Goal: Task Accomplishment & Management: Manage account settings

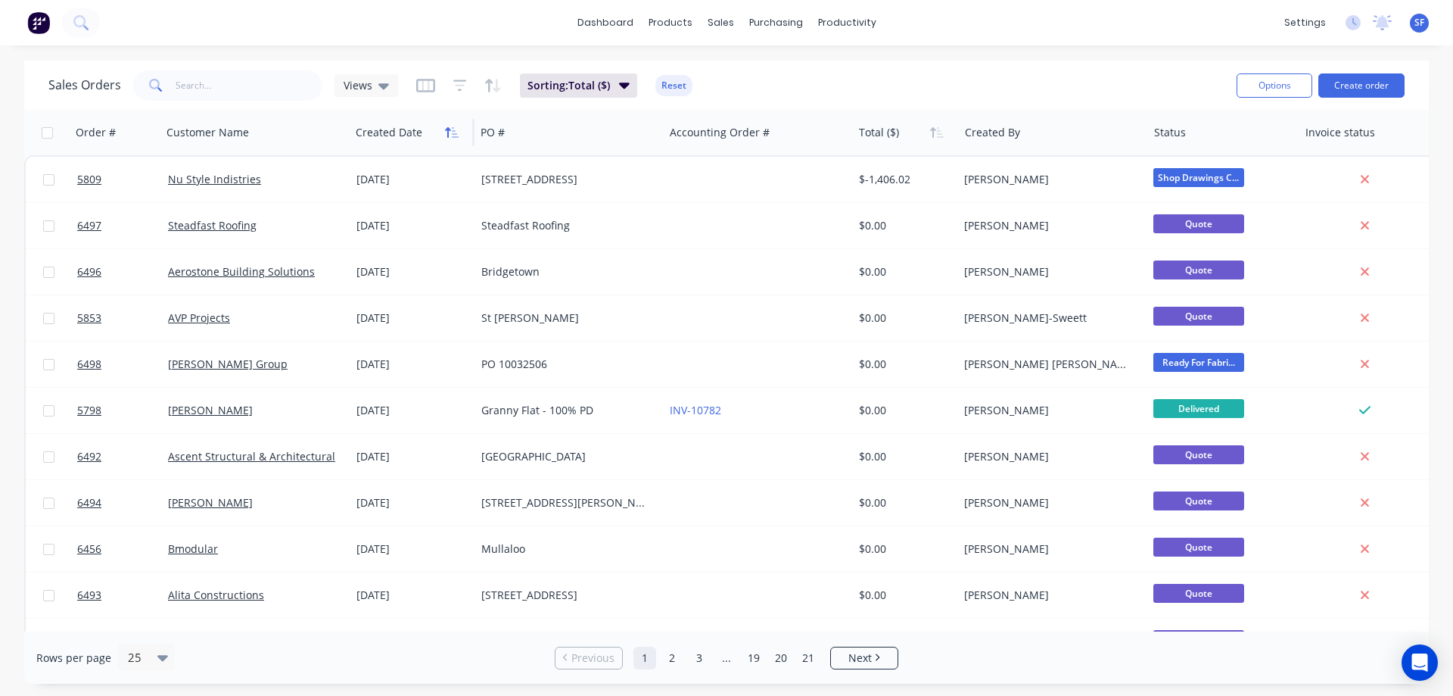
click at [441, 135] on button "button" at bounding box center [452, 132] width 23 height 23
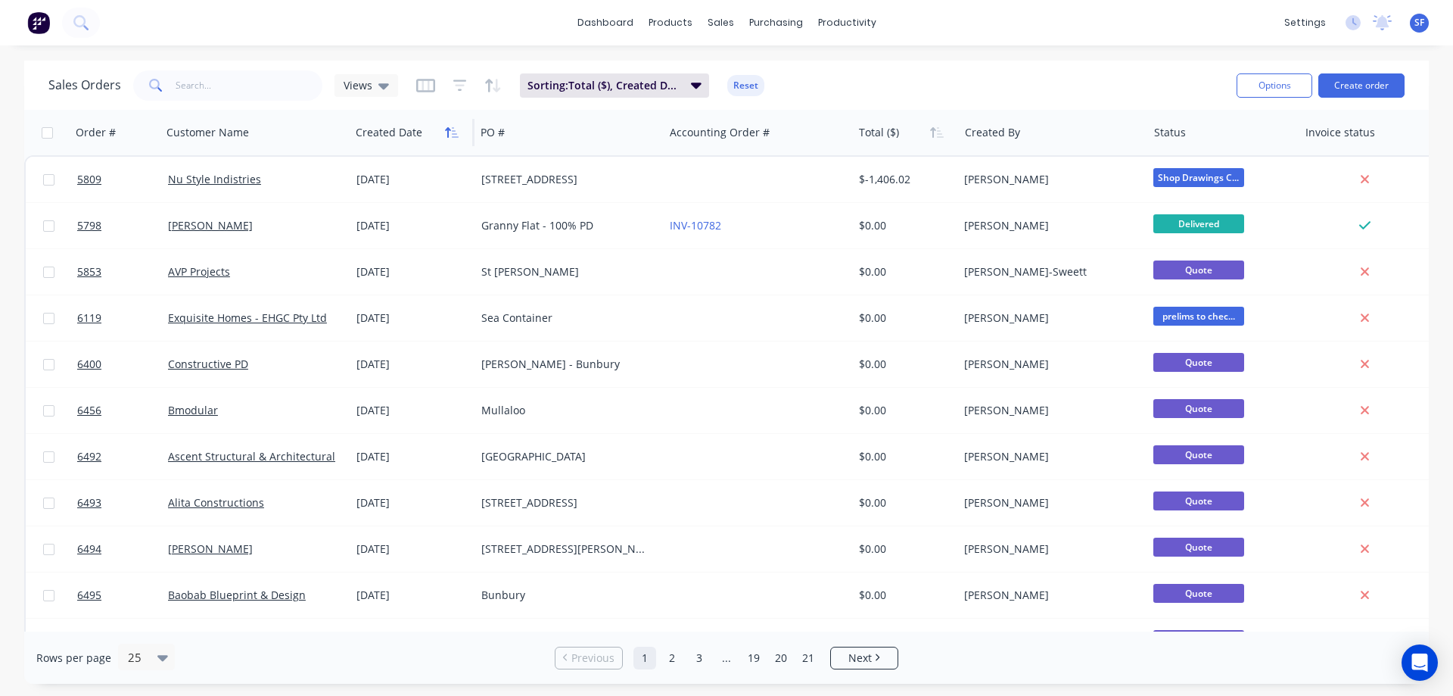
click at [445, 132] on icon "button" at bounding box center [452, 132] width 14 height 12
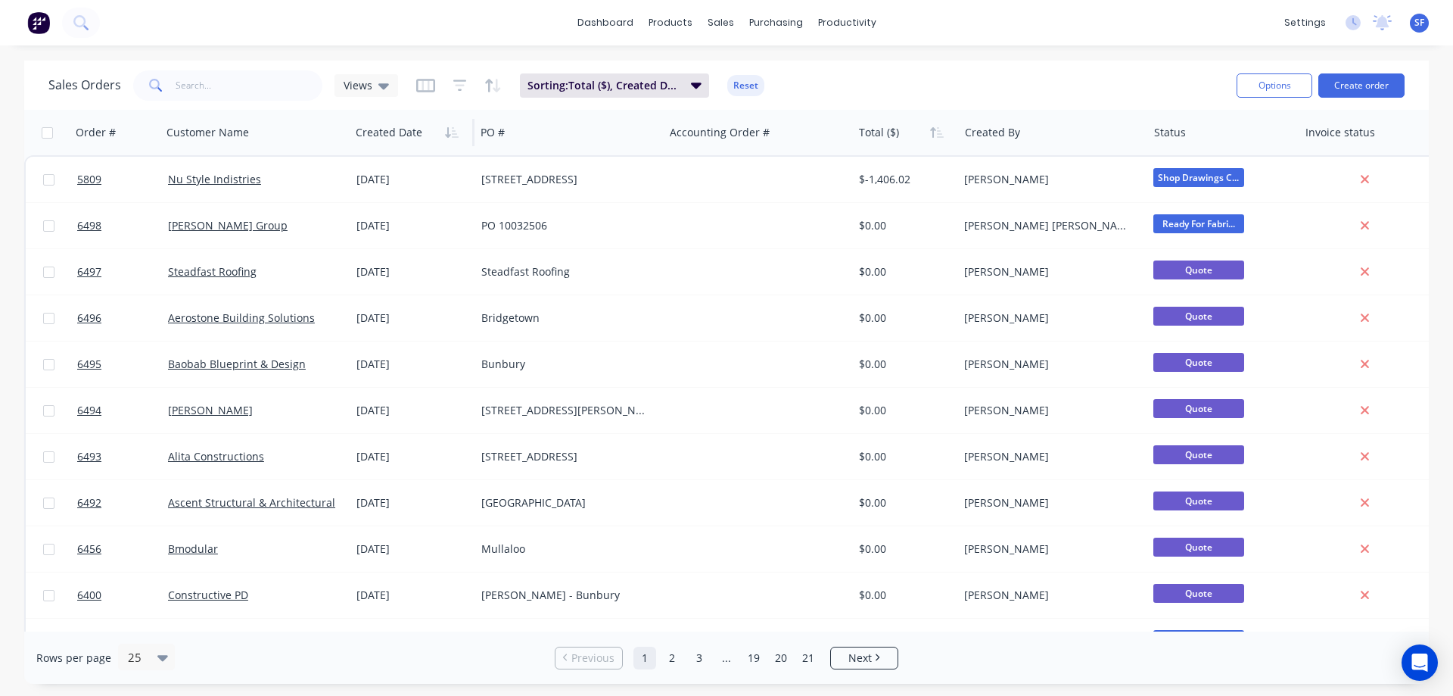
click at [445, 132] on icon "button" at bounding box center [452, 132] width 14 height 12
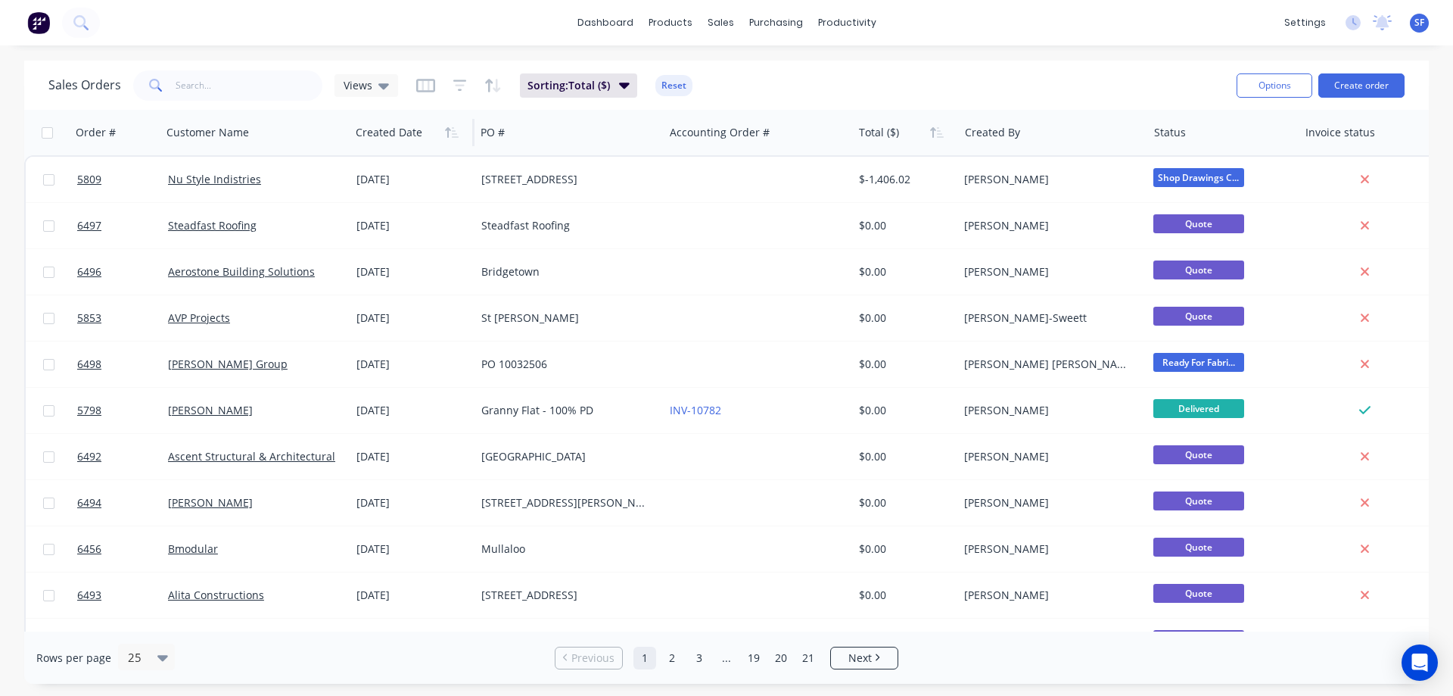
click at [445, 132] on icon "button" at bounding box center [452, 132] width 14 height 12
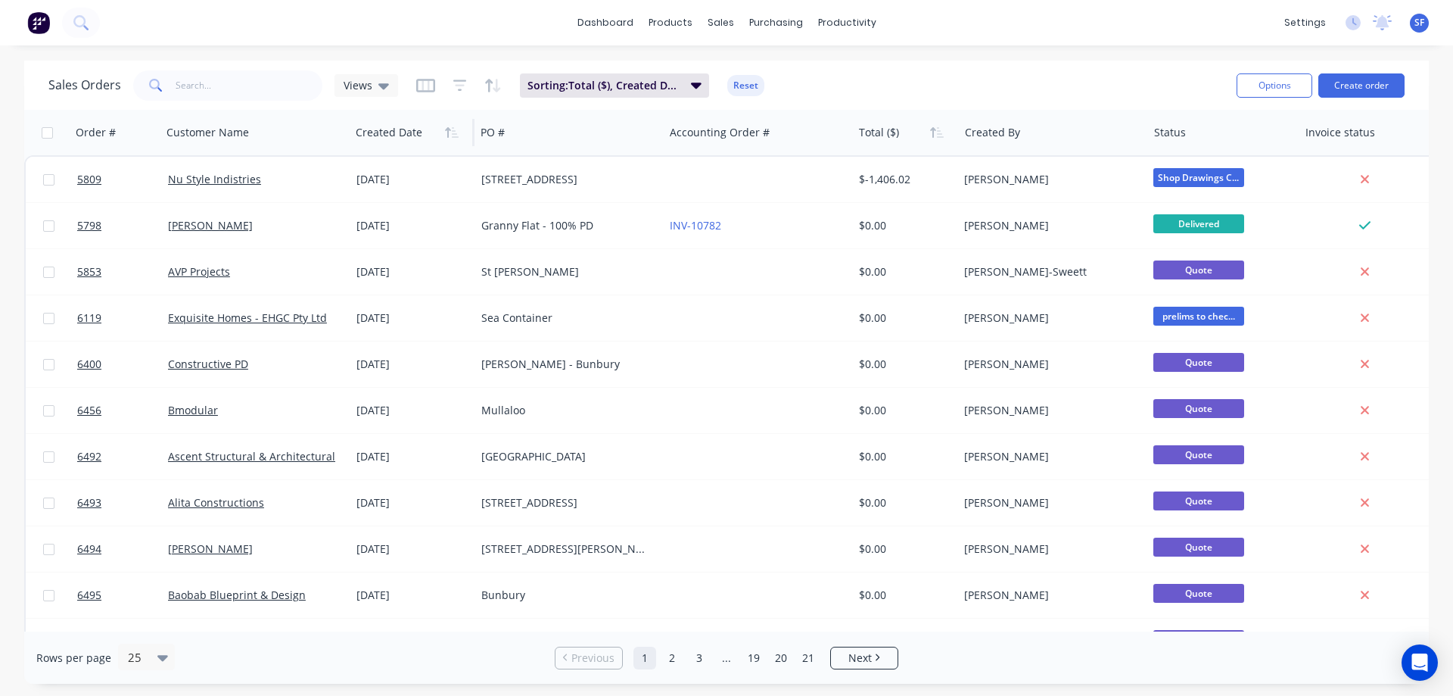
click at [397, 135] on div at bounding box center [409, 132] width 107 height 30
click at [452, 136] on icon "button" at bounding box center [455, 132] width 7 height 11
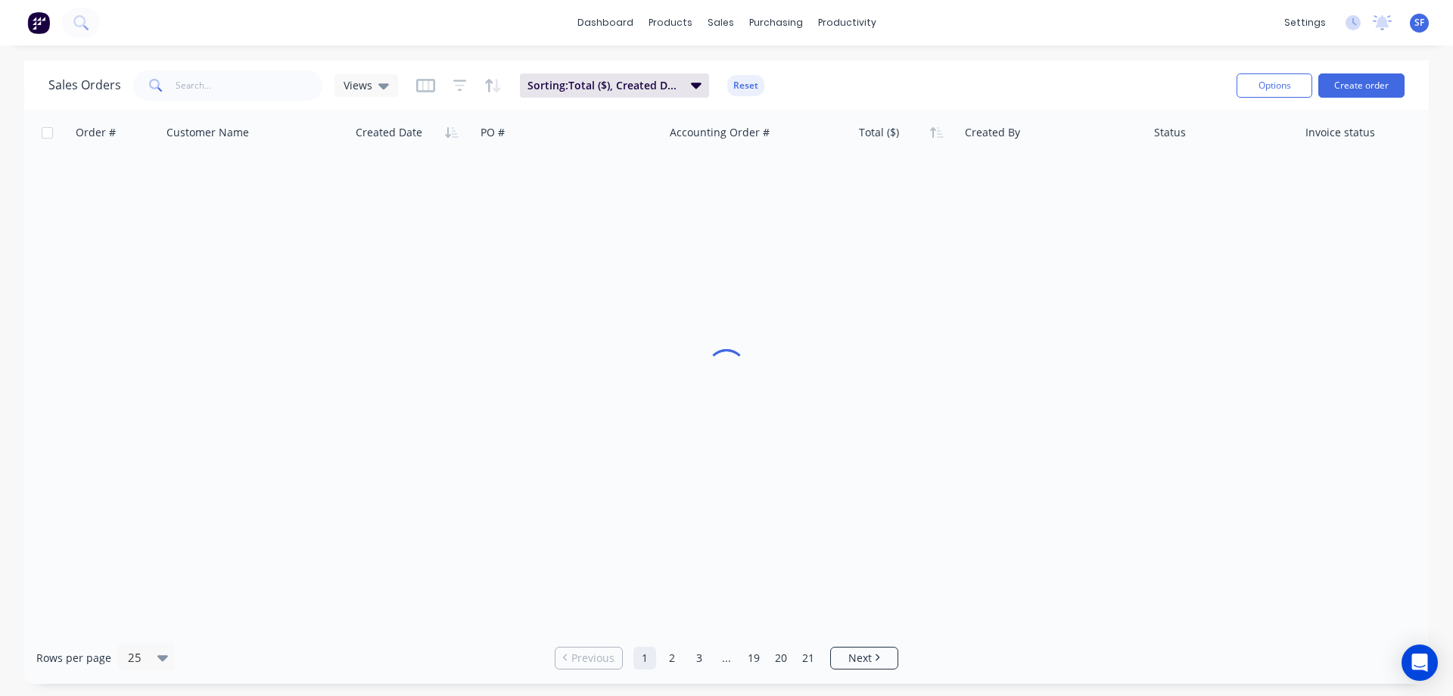
click at [452, 136] on icon "button" at bounding box center [455, 132] width 7 height 11
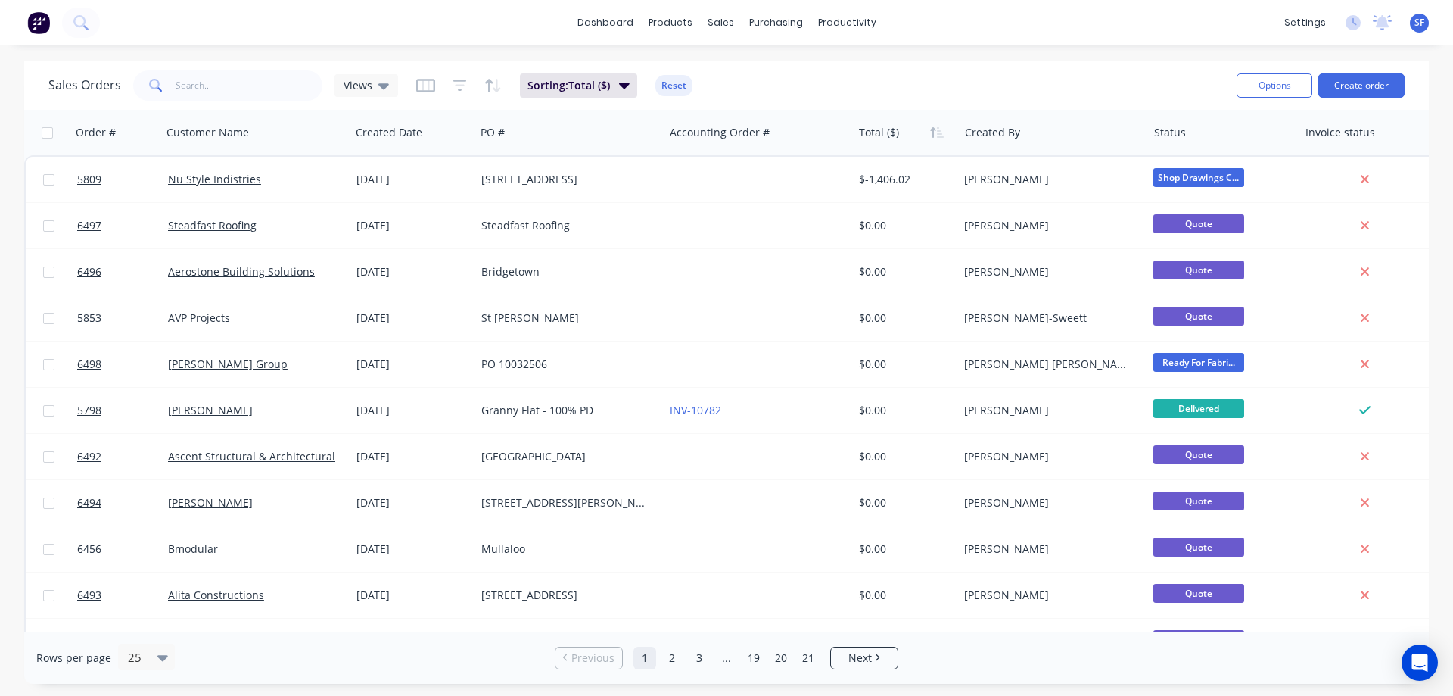
click at [452, 136] on icon "button" at bounding box center [455, 132] width 7 height 11
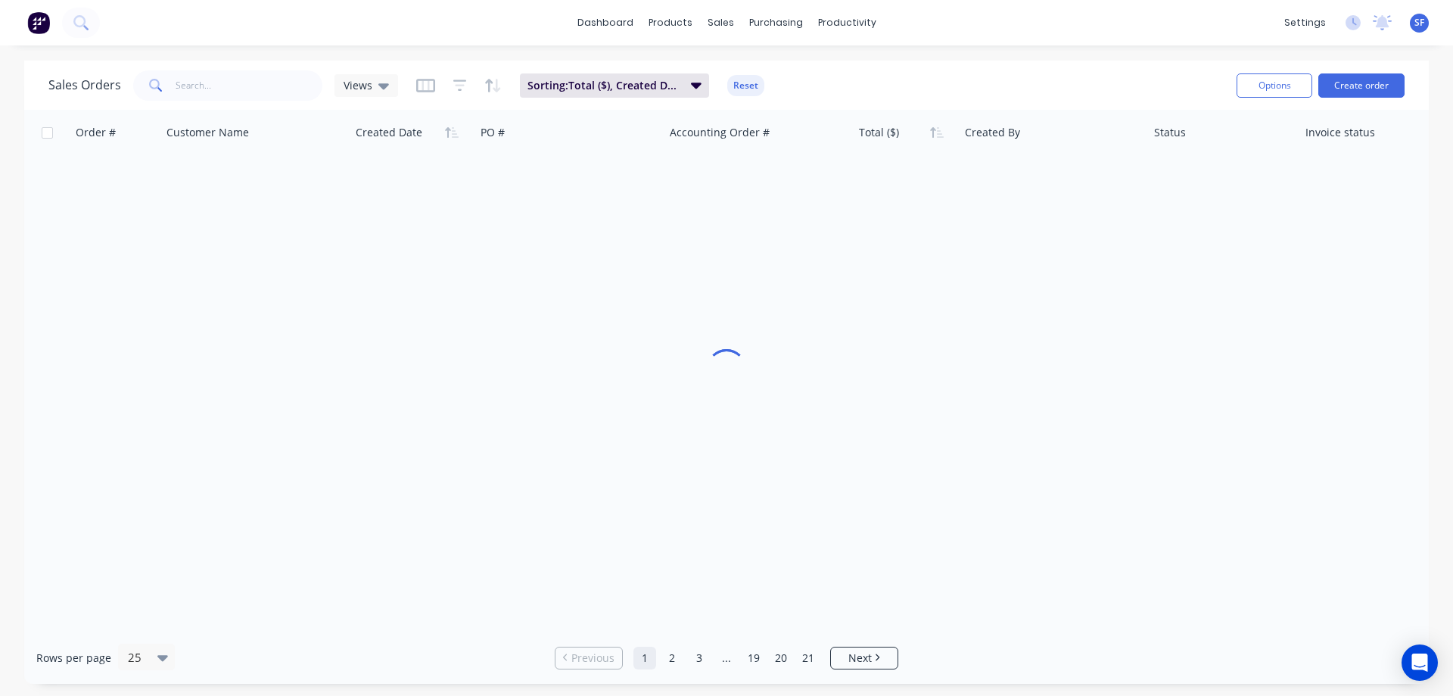
click at [452, 136] on icon "button" at bounding box center [455, 132] width 7 height 11
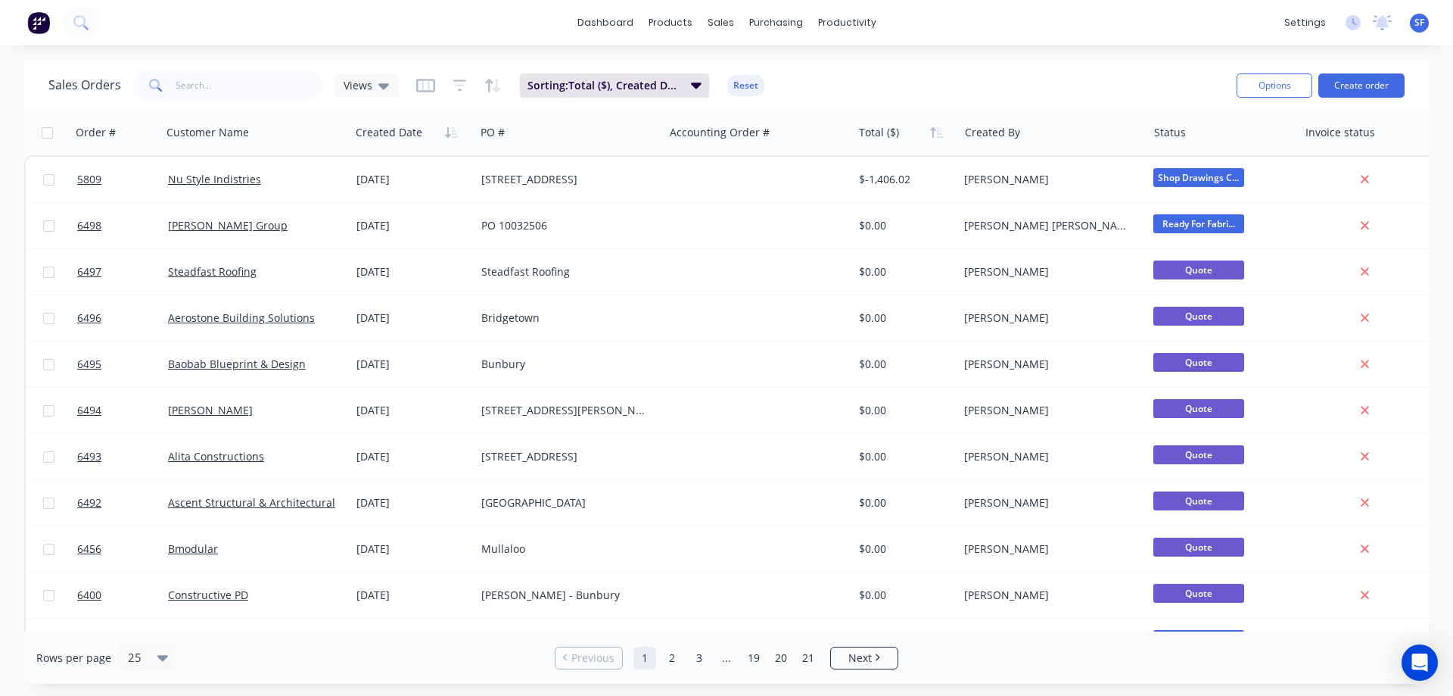
click at [50, 135] on input "checkbox" at bounding box center [47, 132] width 11 height 11
checkbox input "true"
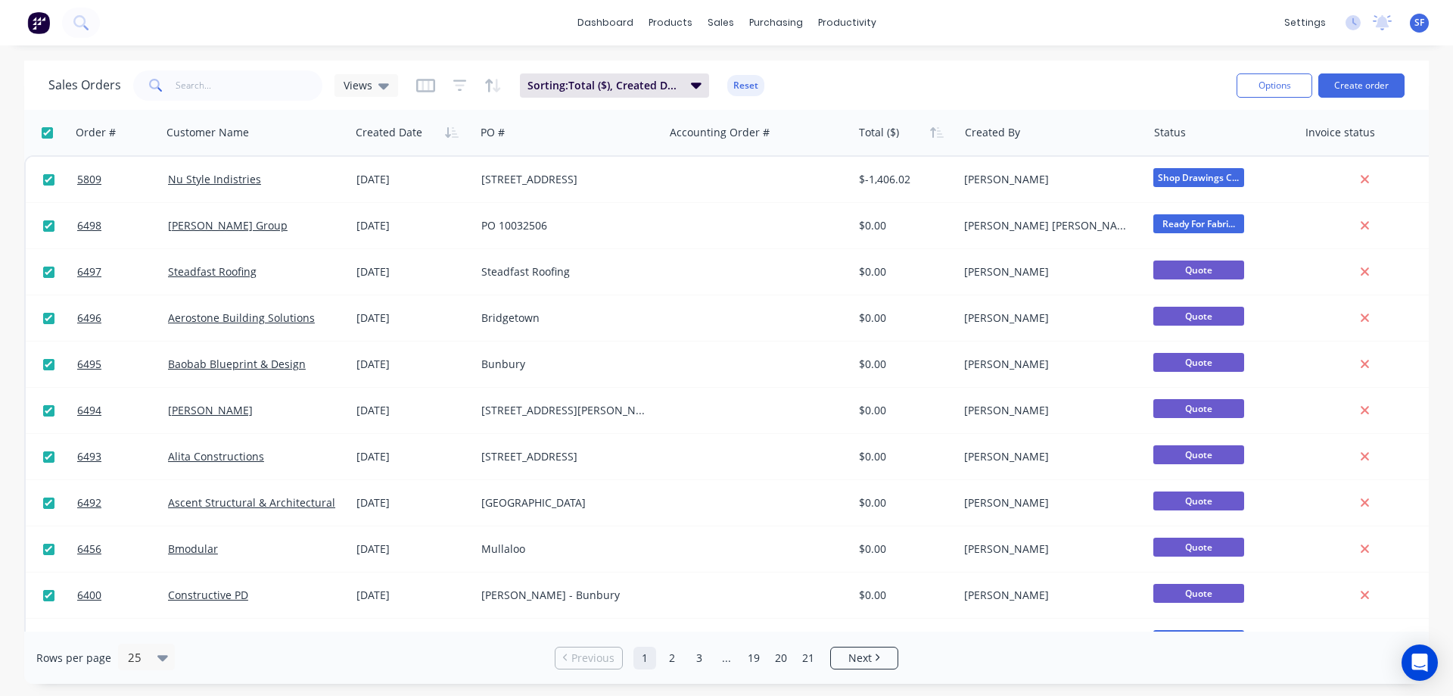
checkbox input "true"
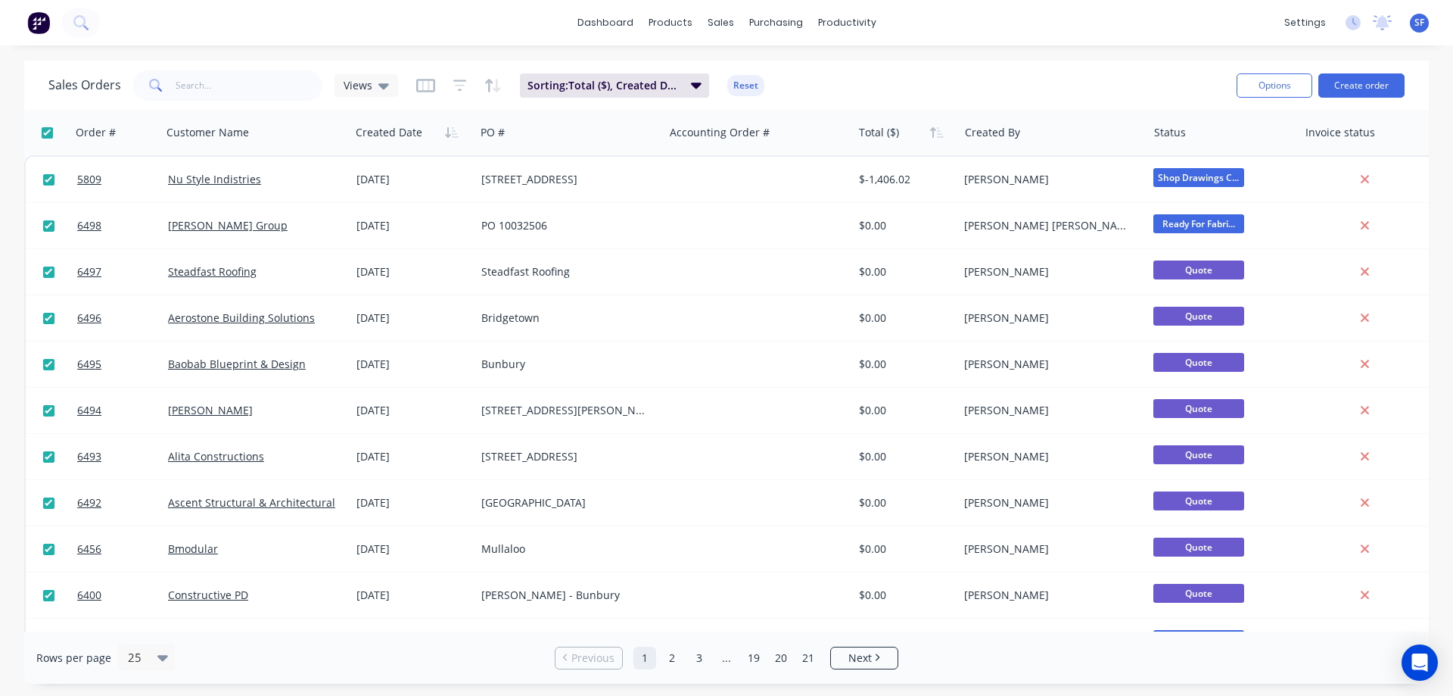
checkbox input "true"
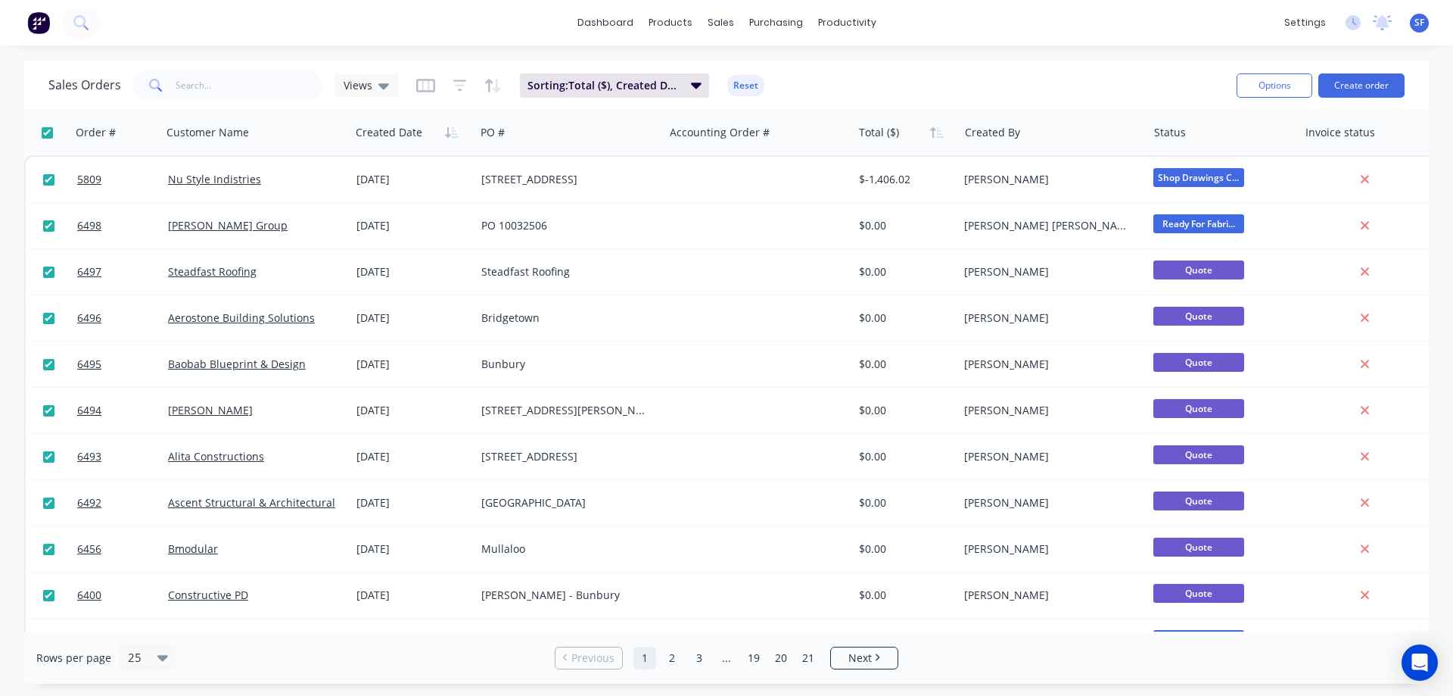
checkbox input "true"
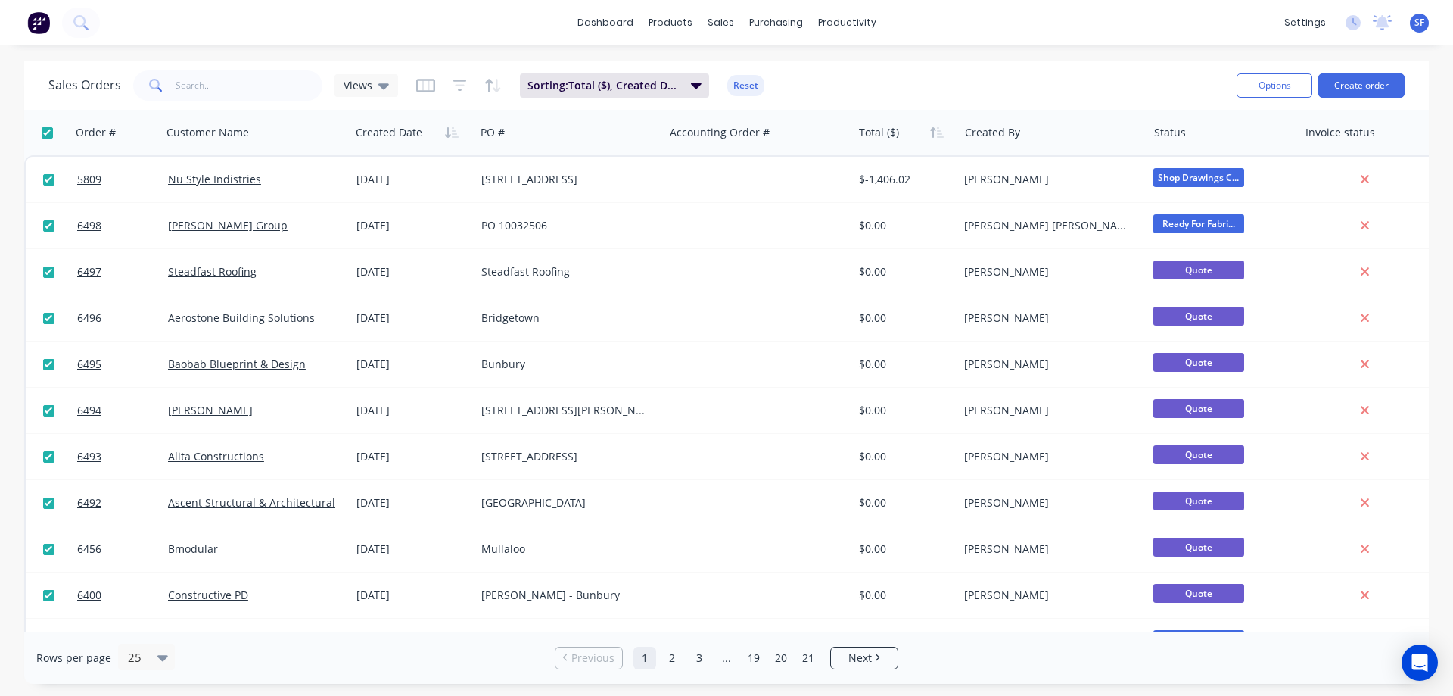
checkbox input "true"
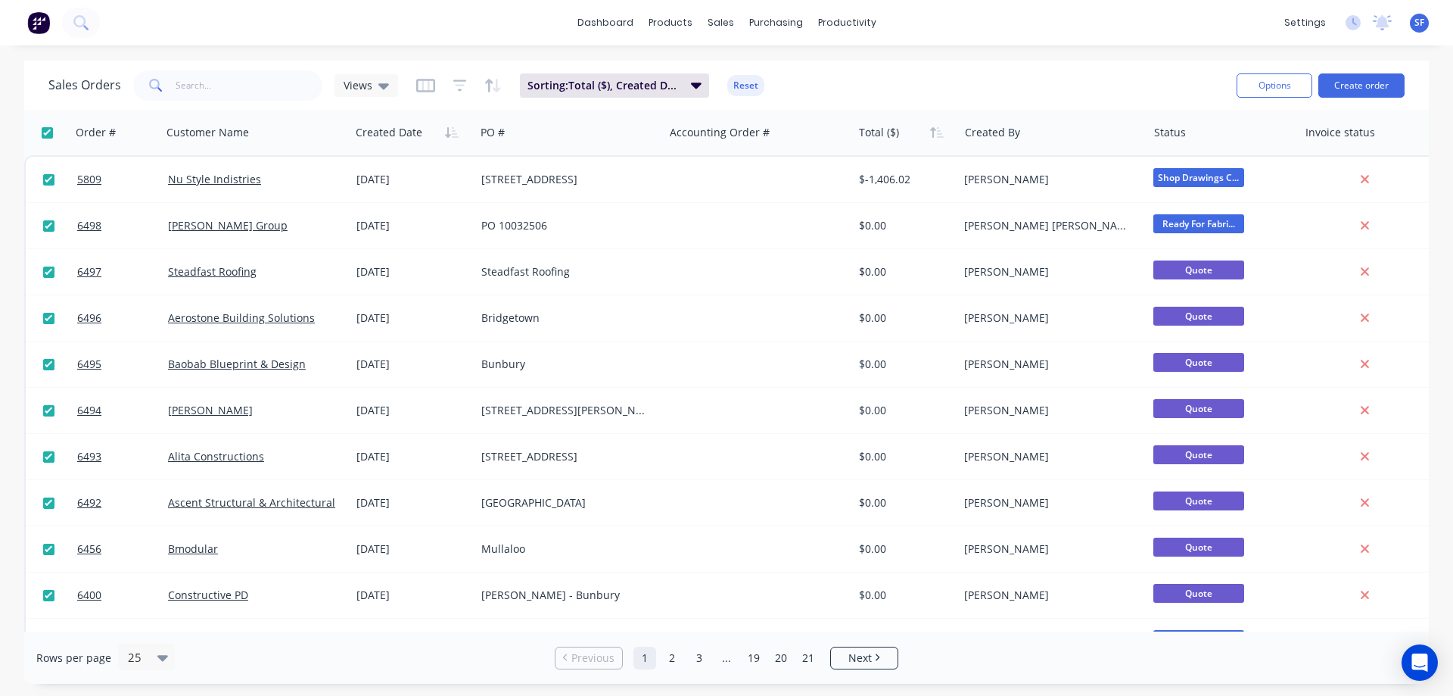
checkbox input "true"
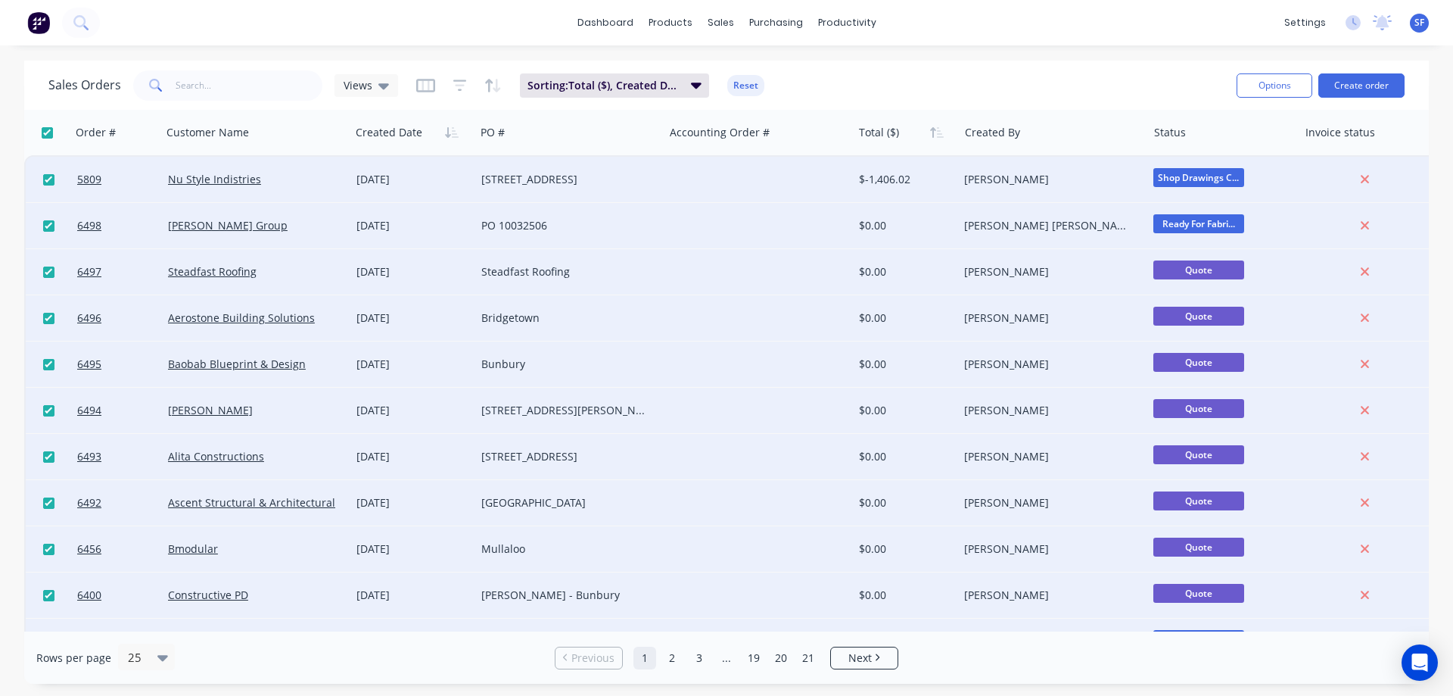
click at [50, 135] on input "checkbox" at bounding box center [47, 132] width 11 height 11
checkbox input "false"
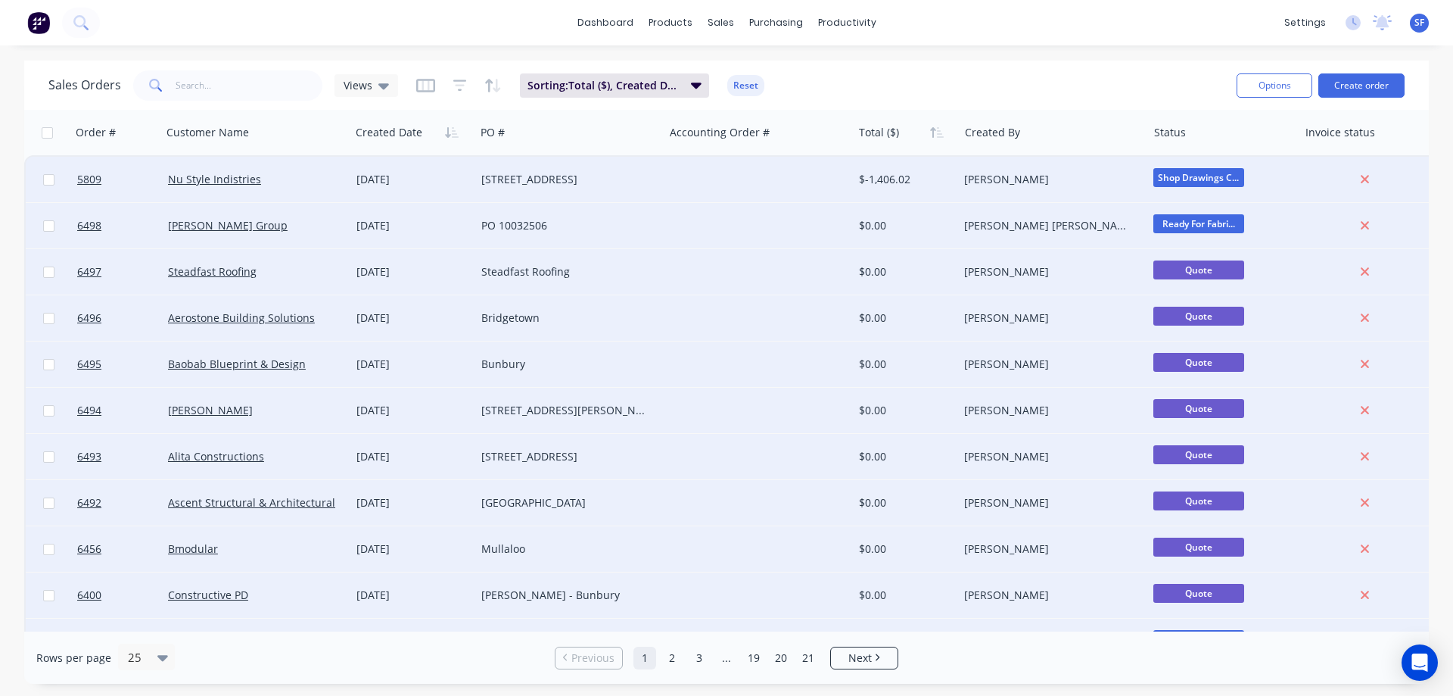
checkbox input "false"
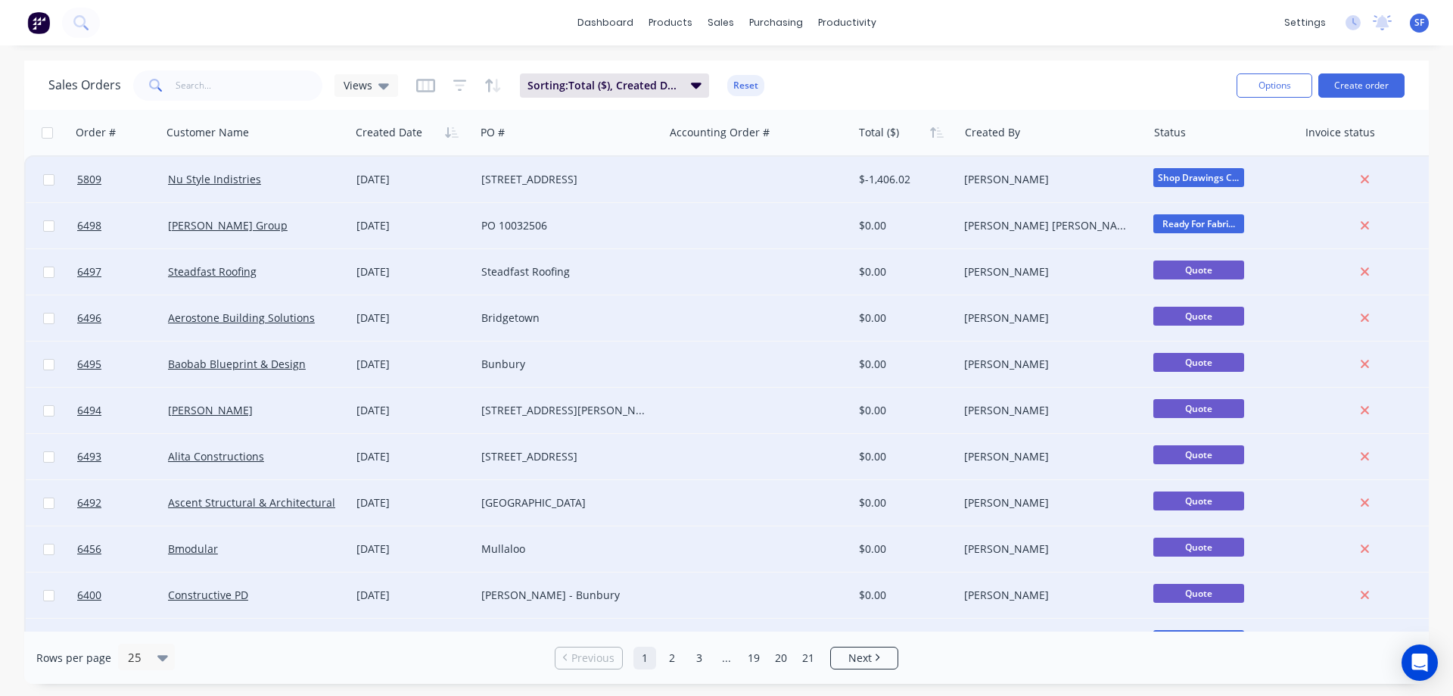
checkbox input "false"
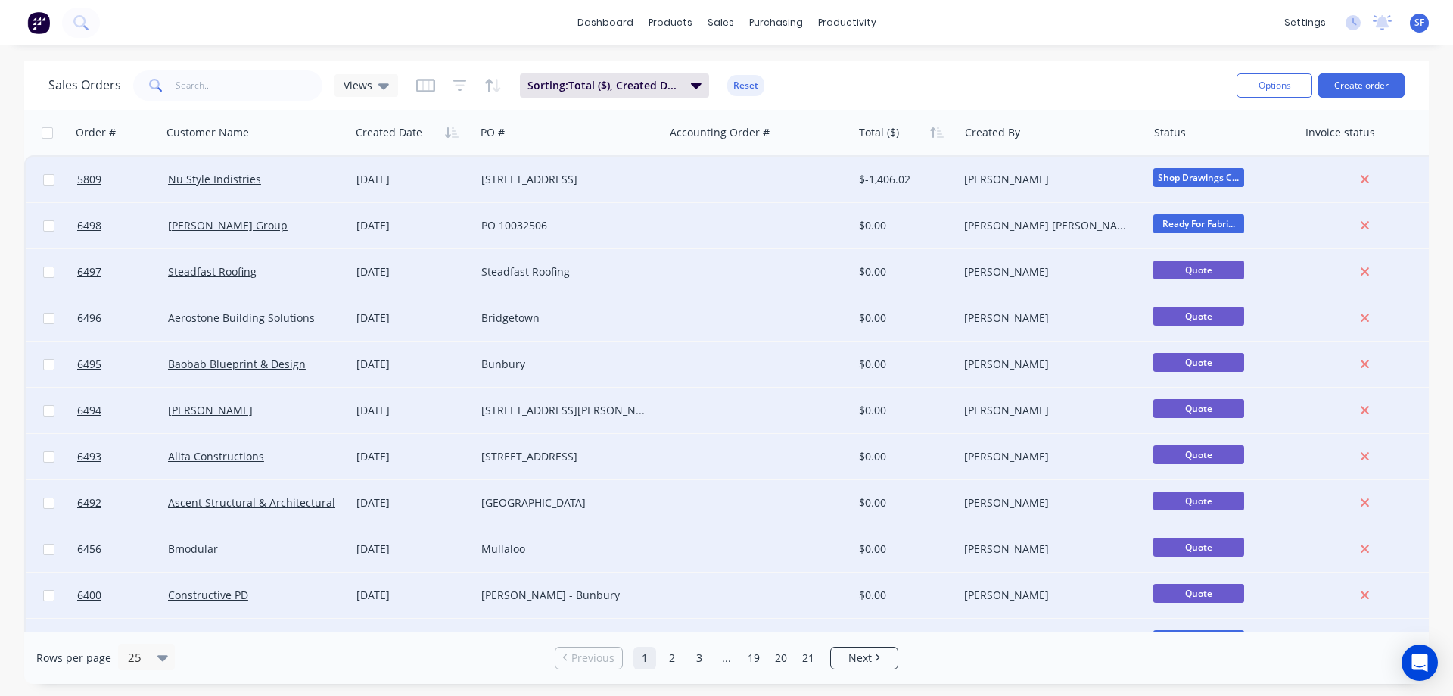
checkbox input "false"
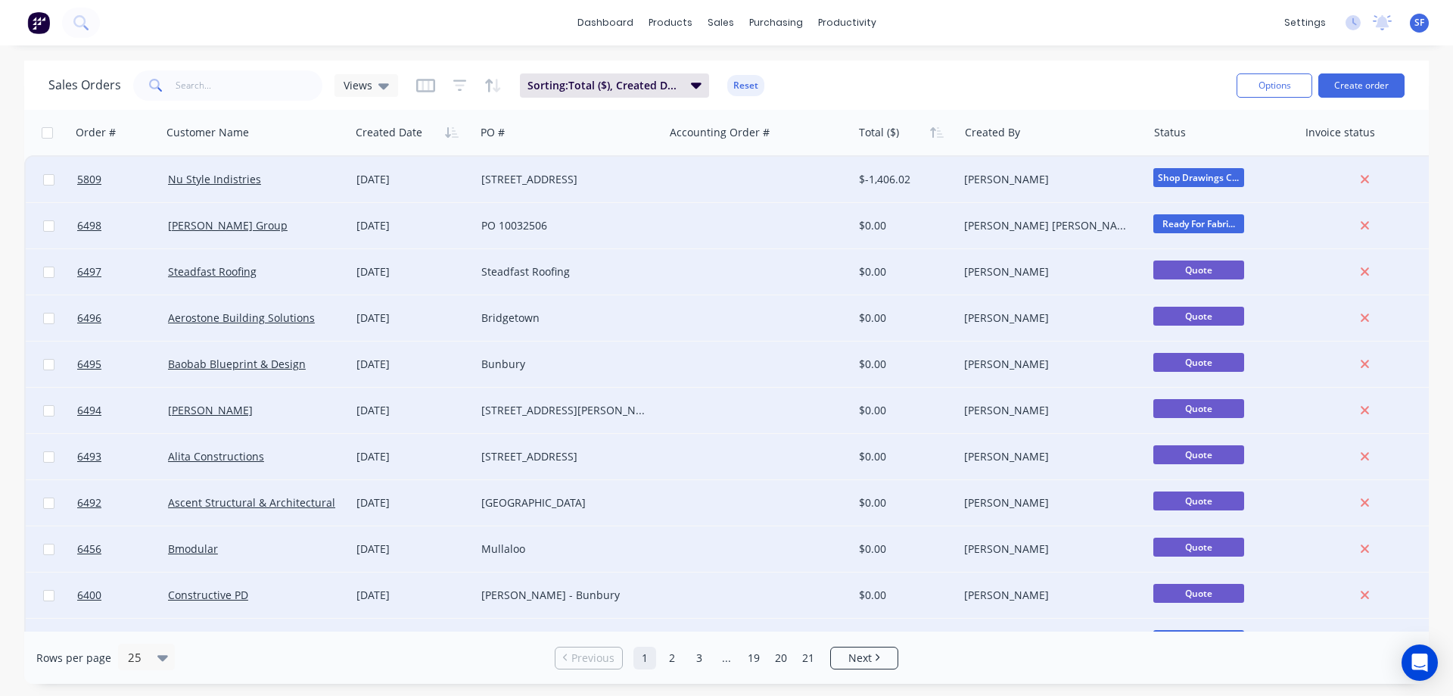
checkbox input "false"
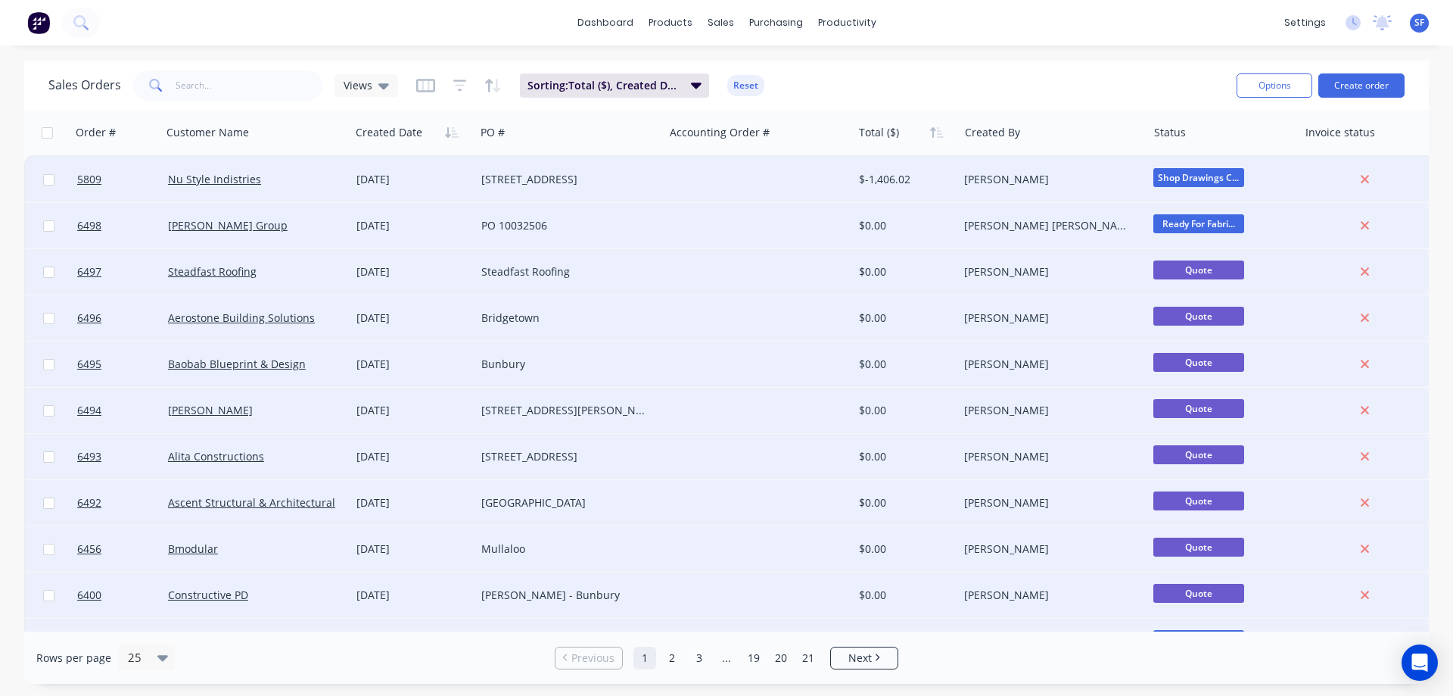
checkbox input "false"
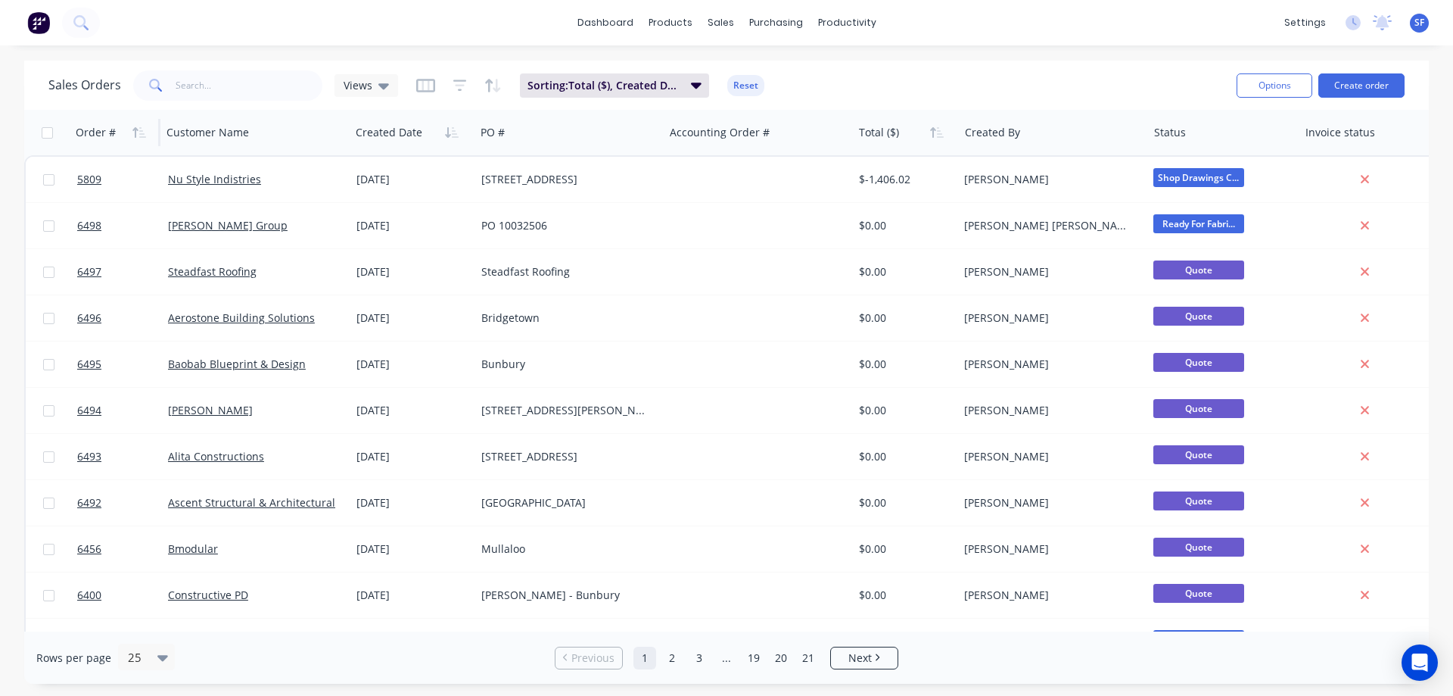
click at [106, 138] on div "Order #" at bounding box center [96, 132] width 40 height 15
click at [137, 128] on icon "button" at bounding box center [139, 132] width 14 height 12
click at [138, 128] on icon "button" at bounding box center [139, 132] width 14 height 12
click at [48, 130] on input "checkbox" at bounding box center [47, 132] width 11 height 11
checkbox input "true"
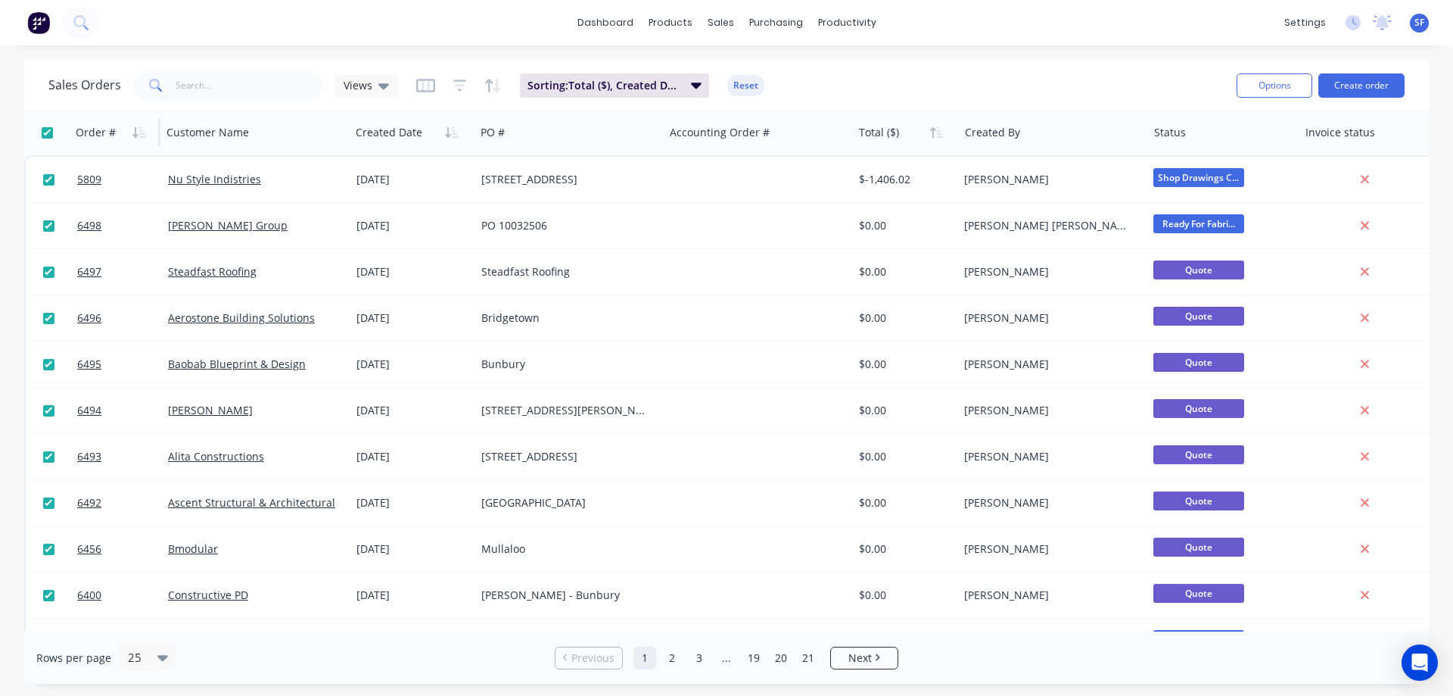
checkbox input "true"
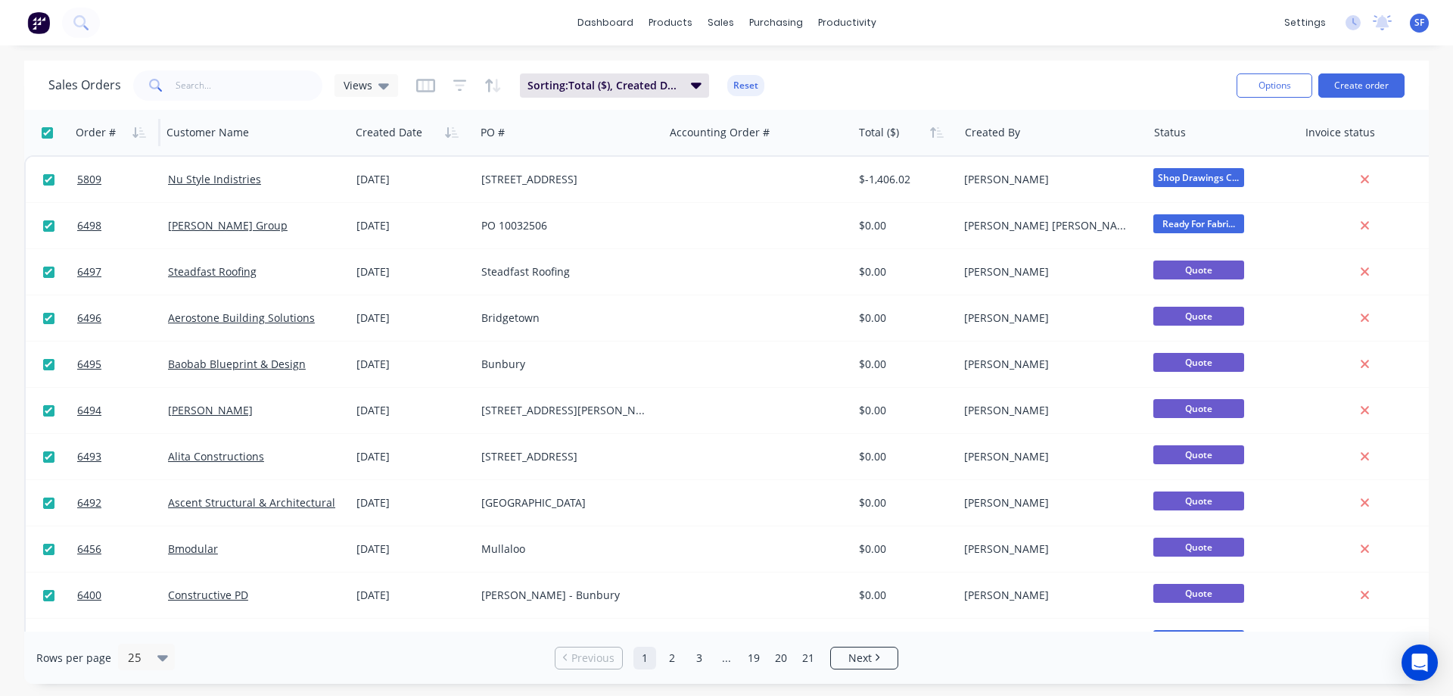
checkbox input "true"
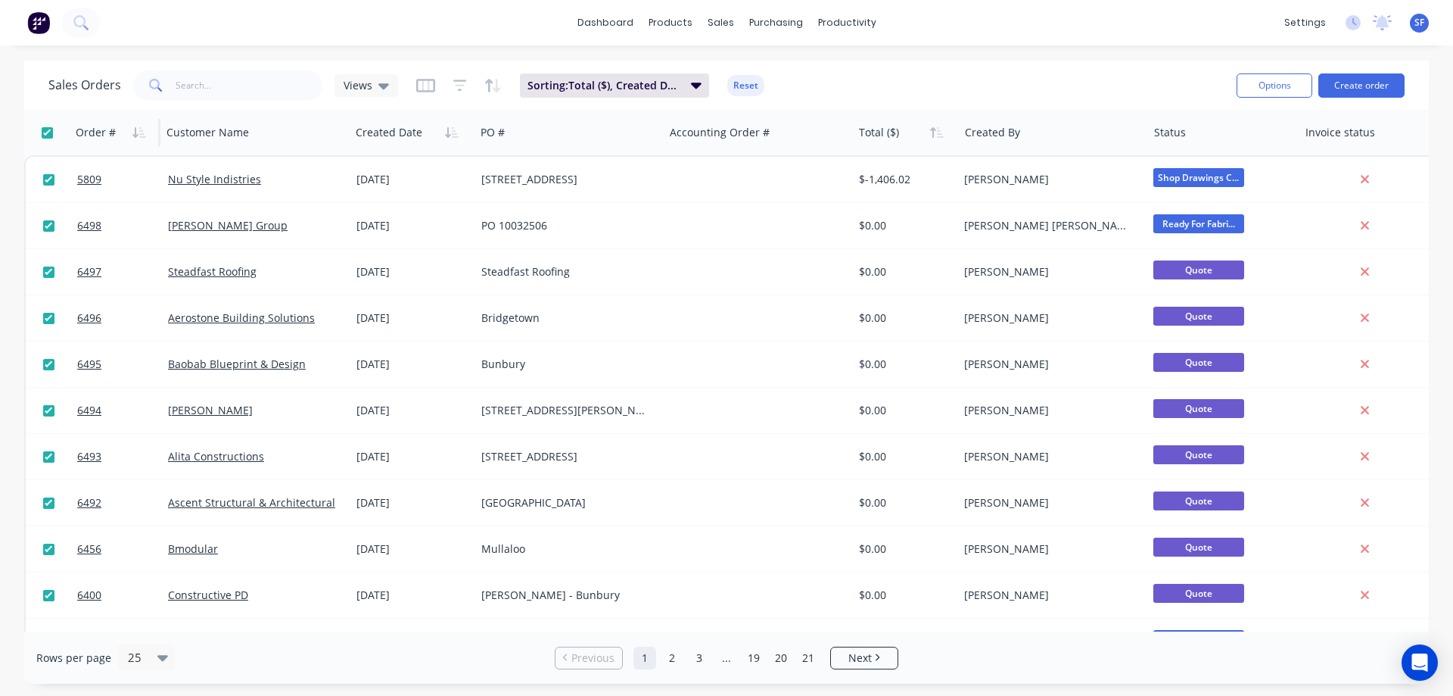
checkbox input "true"
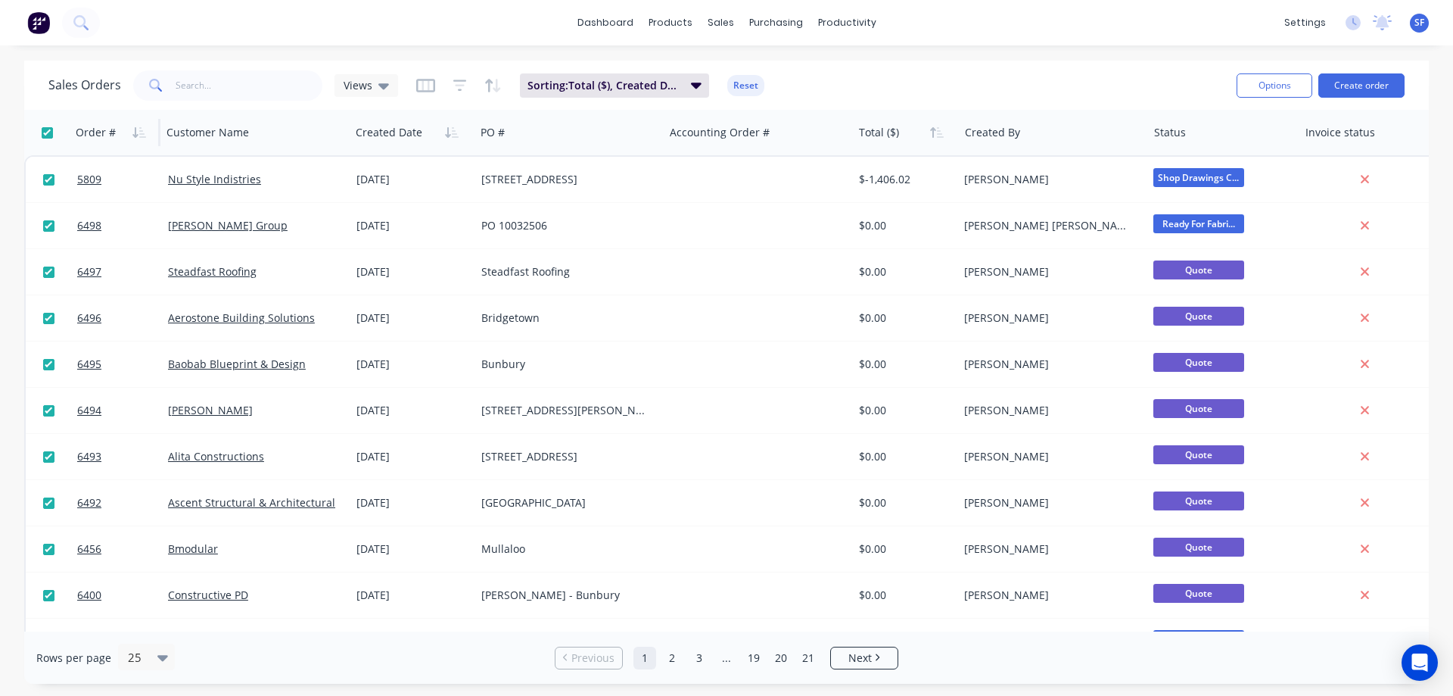
checkbox input "true"
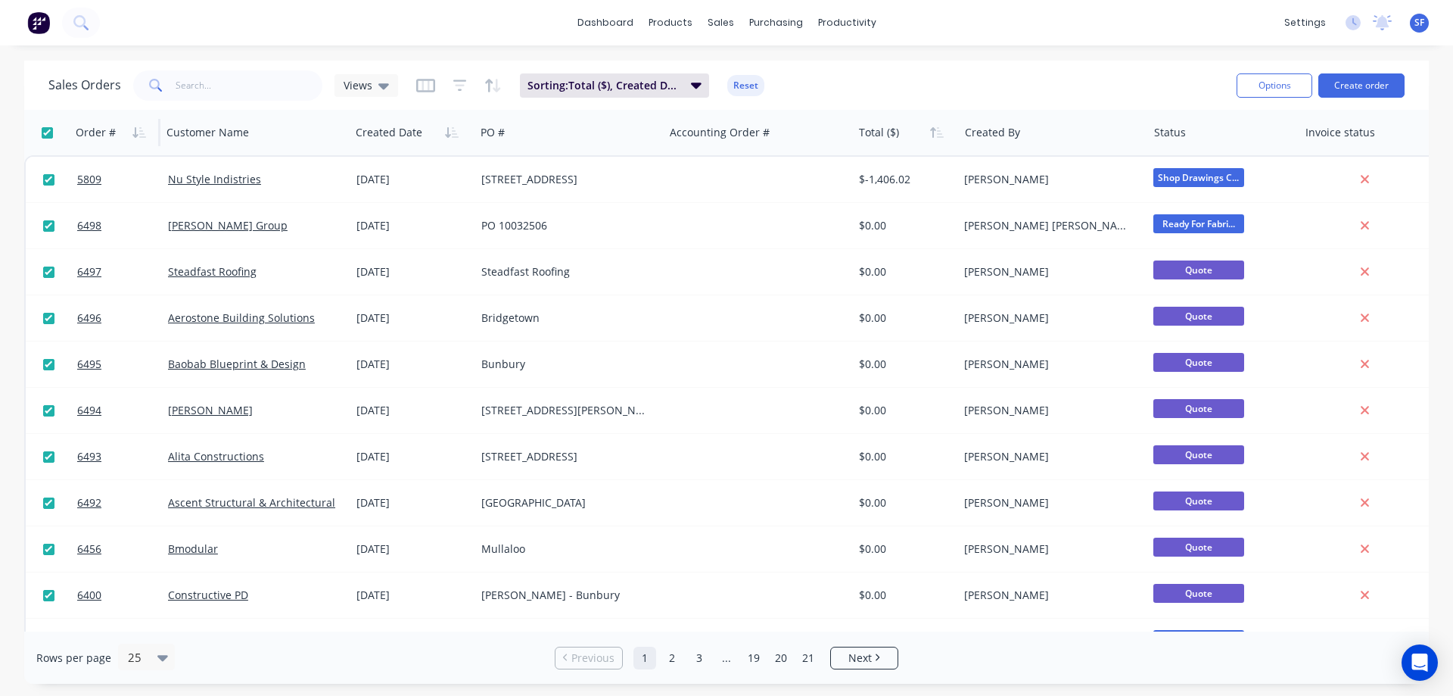
checkbox input "true"
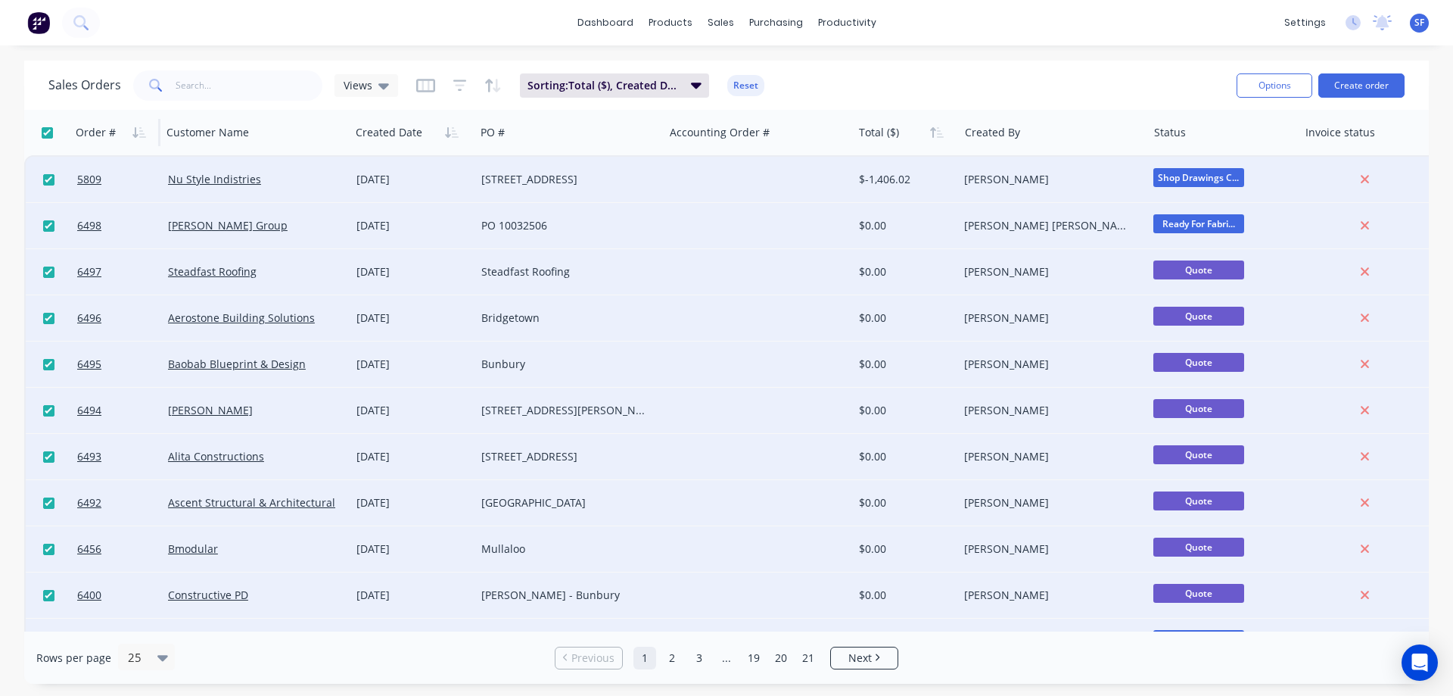
click at [53, 129] on div at bounding box center [46, 132] width 32 height 11
click at [46, 134] on input "checkbox" at bounding box center [47, 132] width 11 height 11
checkbox input "false"
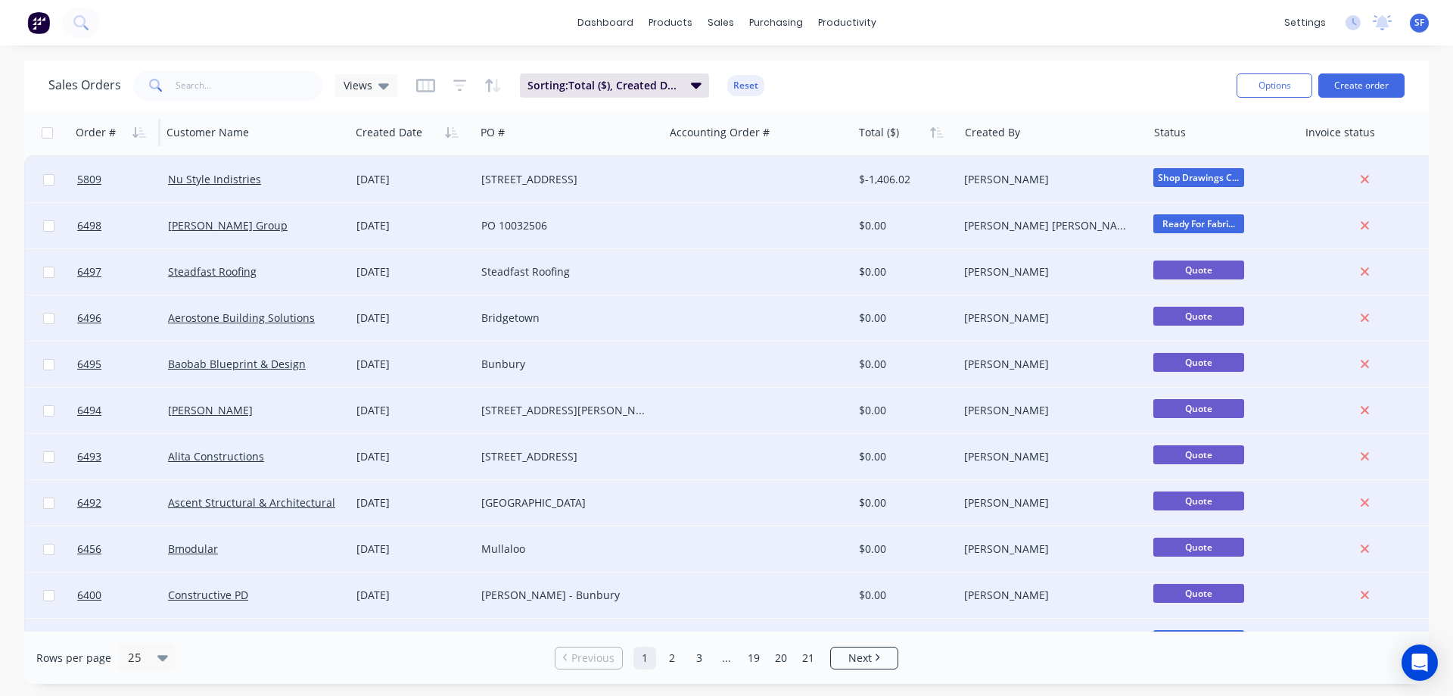
checkbox input "false"
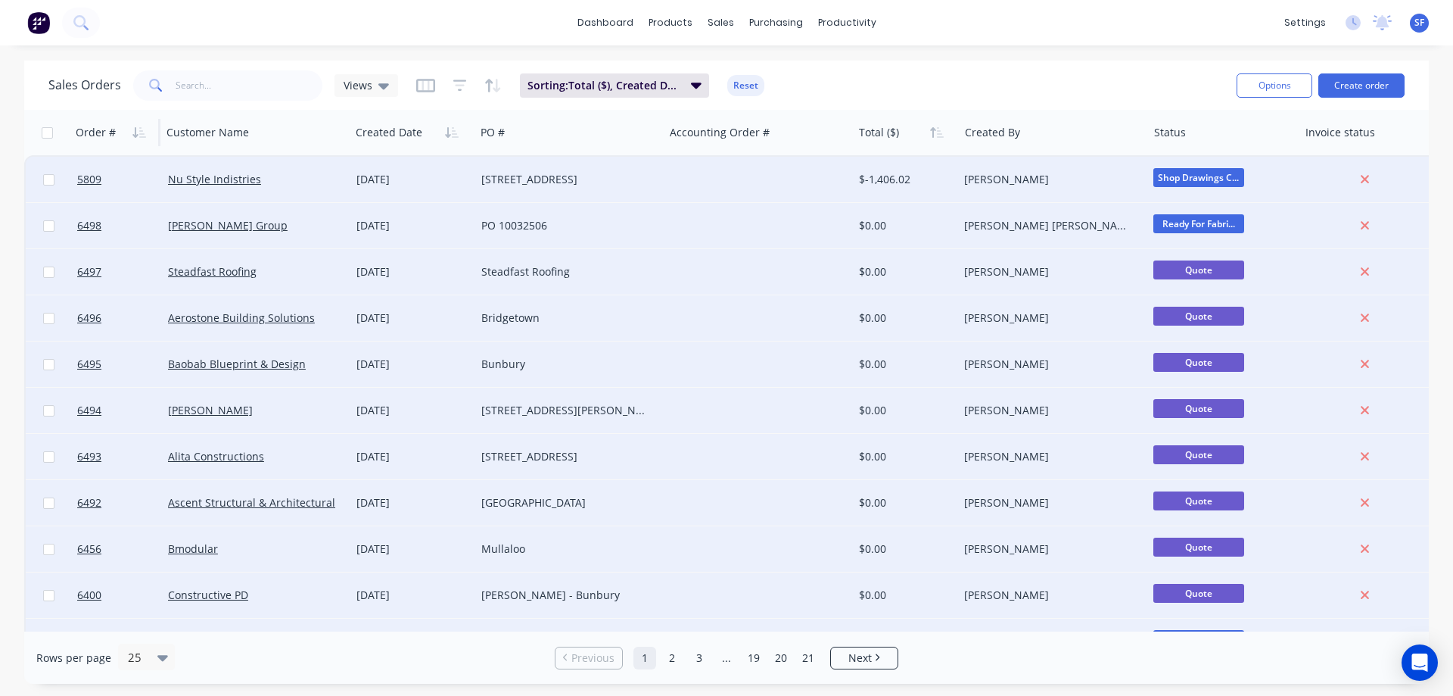
checkbox input "false"
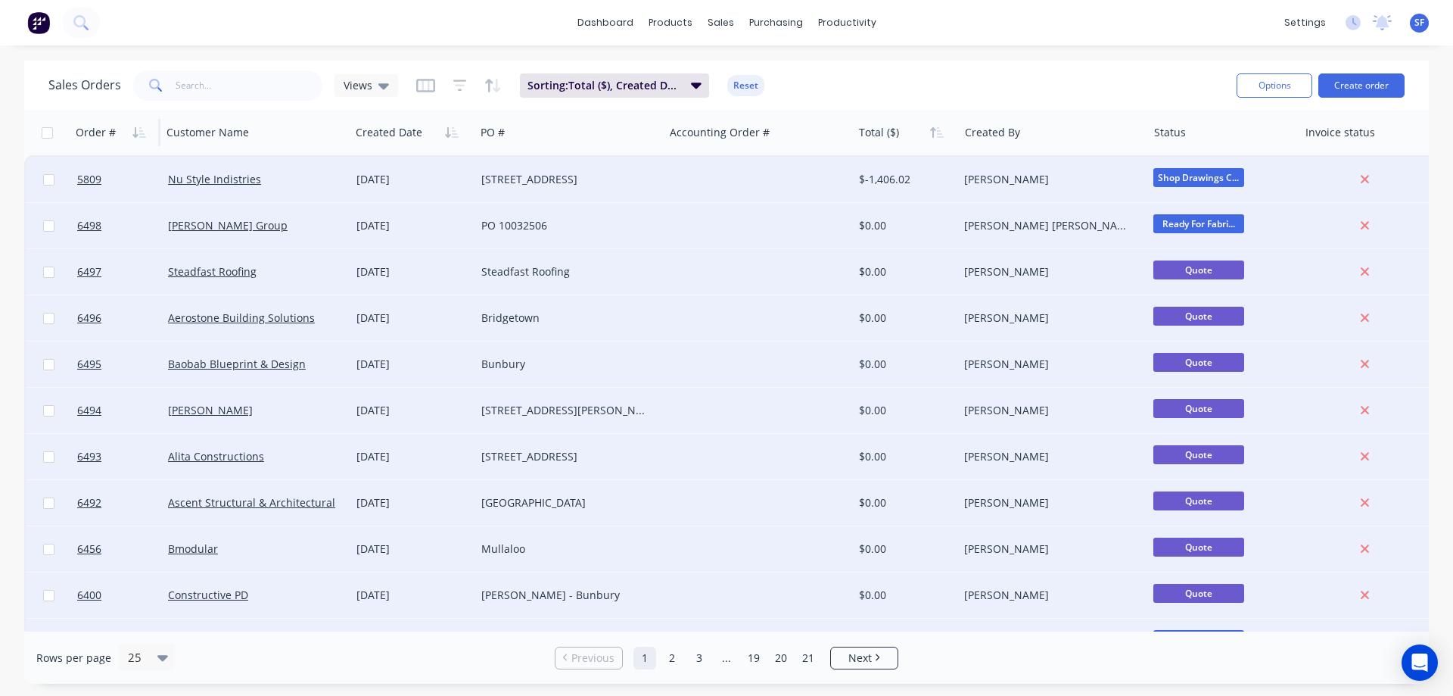
checkbox input "false"
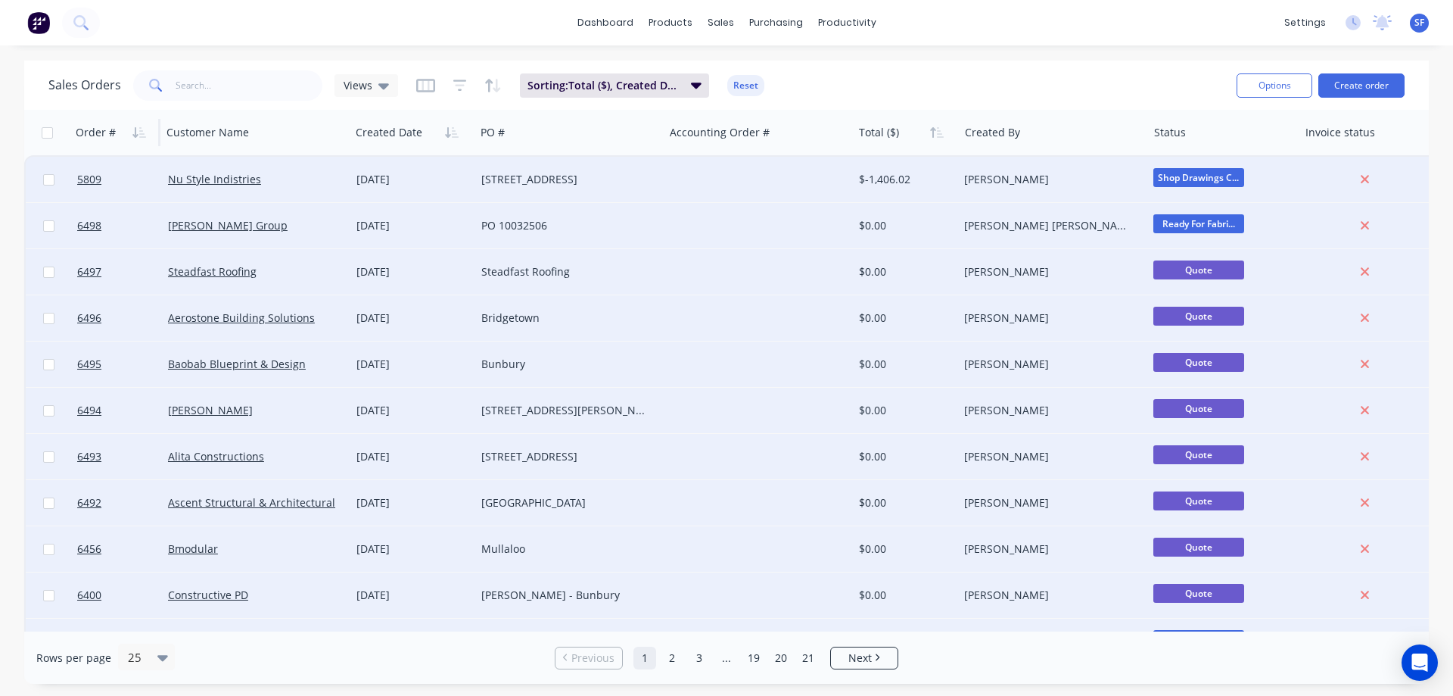
checkbox input "false"
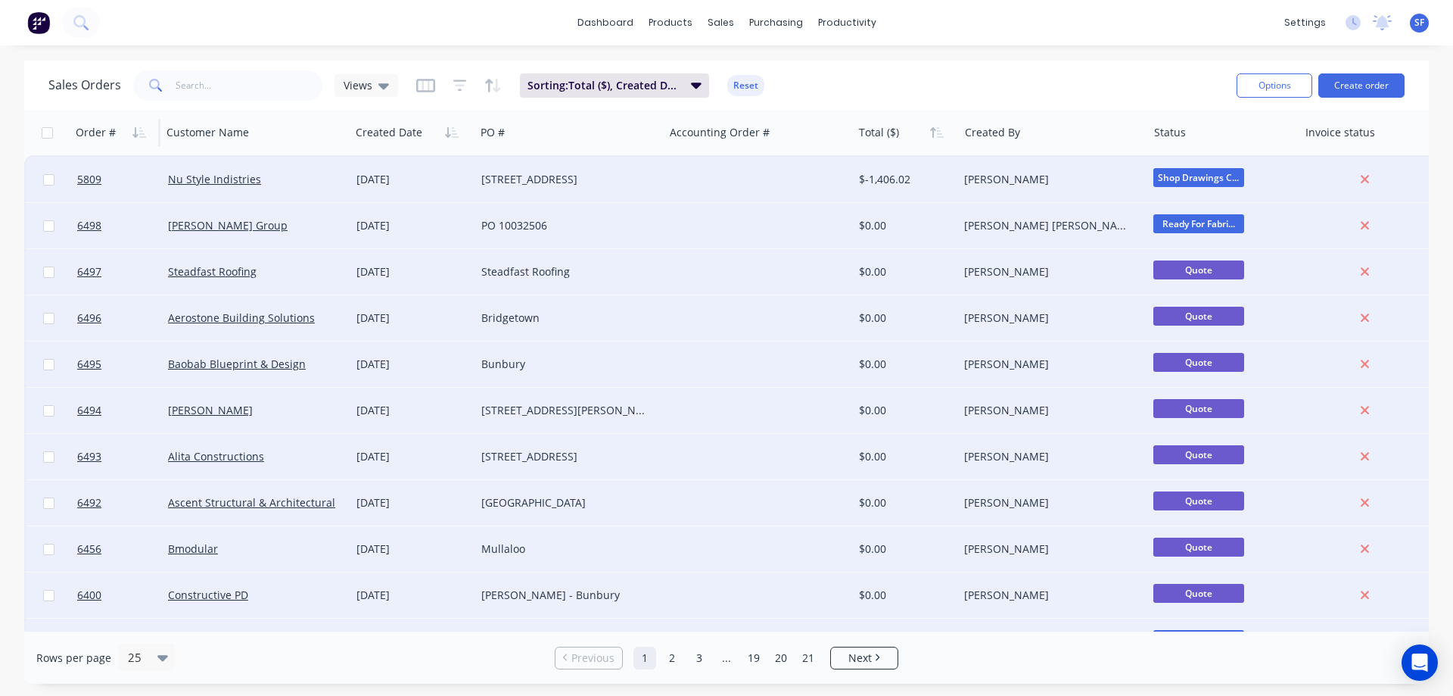
checkbox input "false"
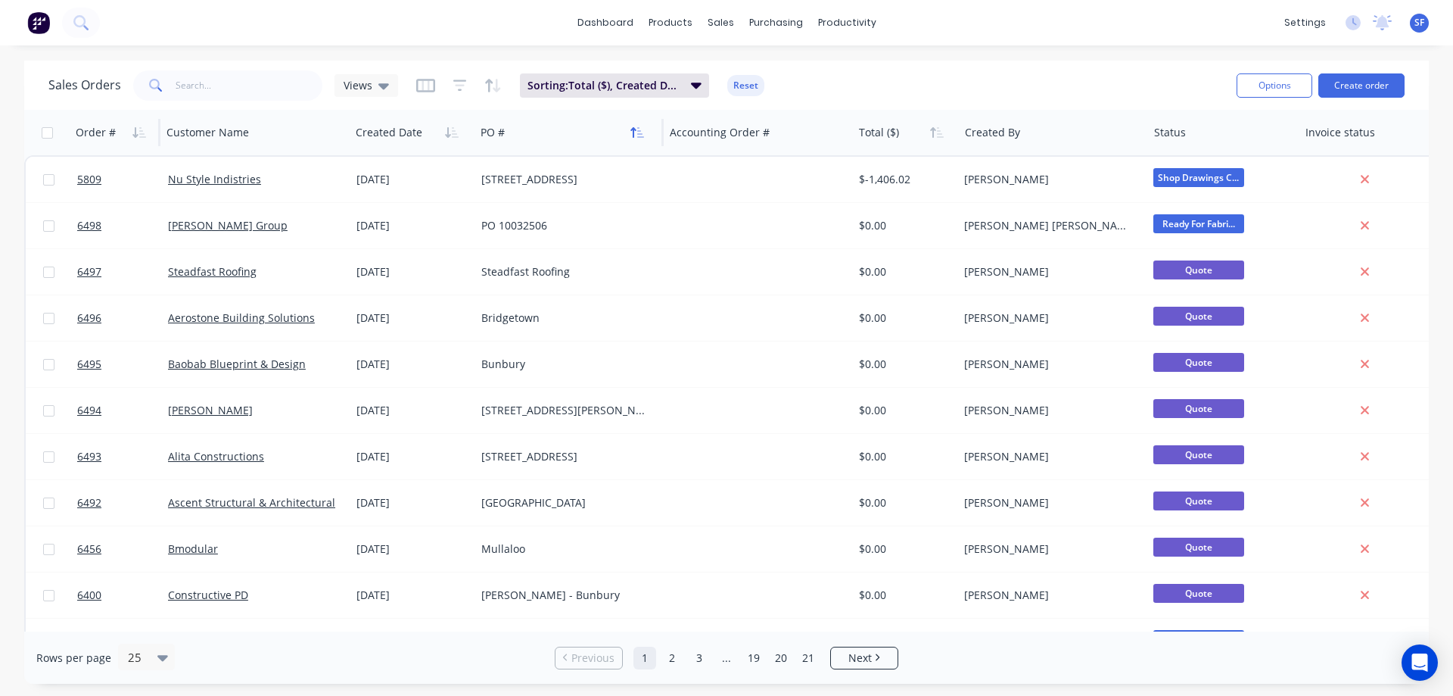
click at [640, 140] on button "button" at bounding box center [637, 132] width 23 height 23
click at [405, 139] on div at bounding box center [409, 132] width 107 height 30
click at [445, 139] on button "button" at bounding box center [452, 132] width 23 height 23
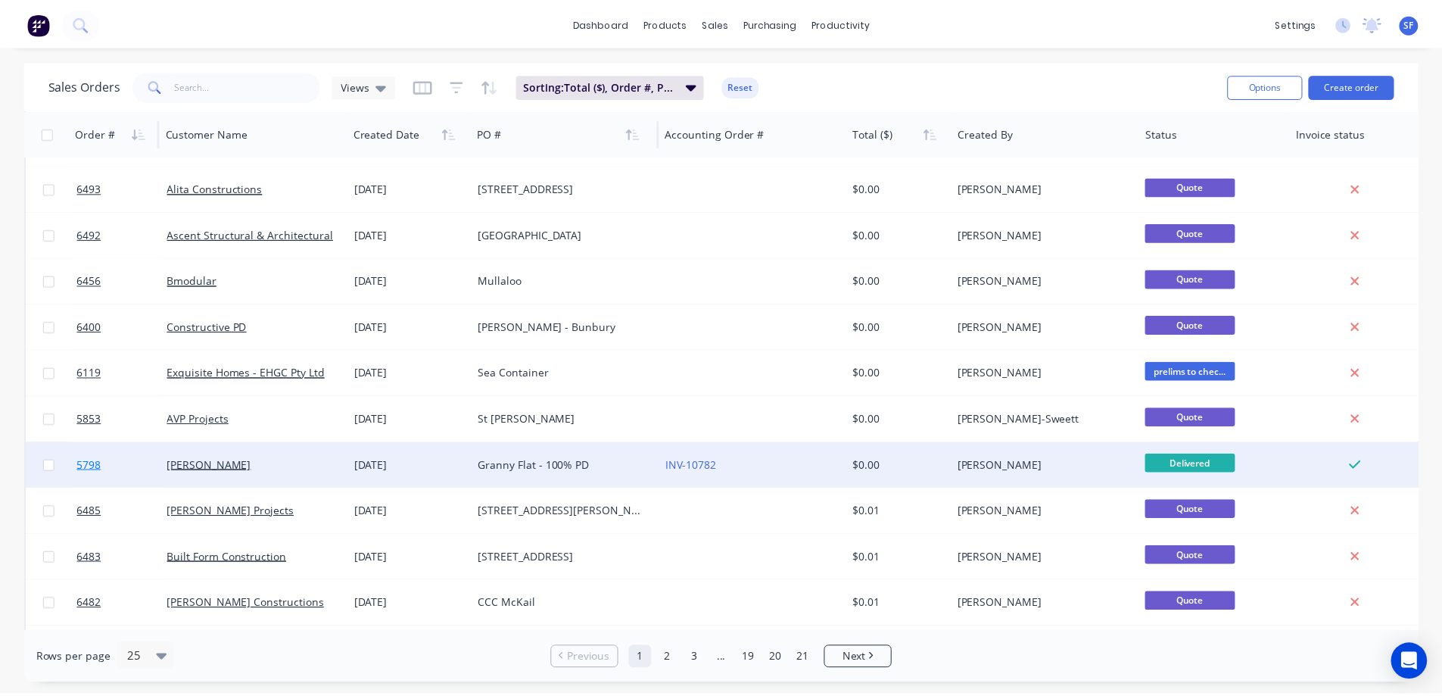
scroll to position [303, 0]
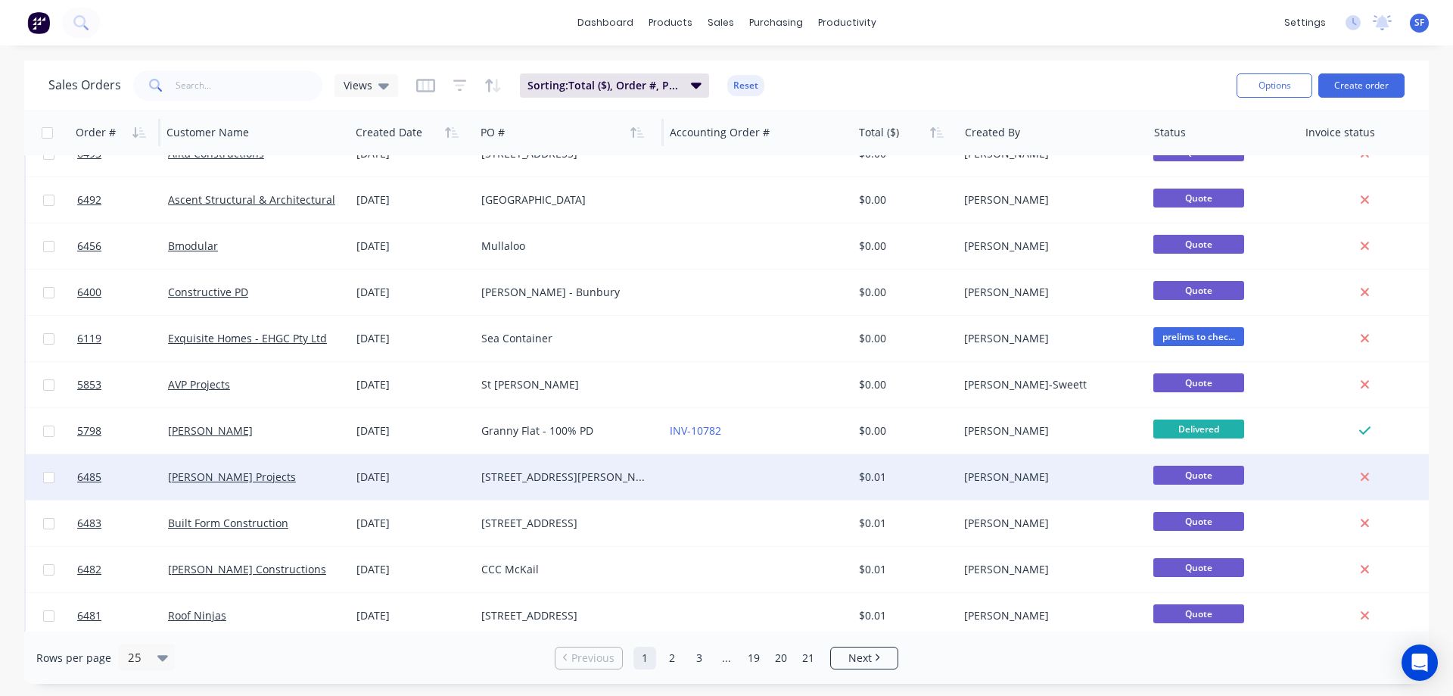
click at [536, 476] on div "[STREET_ADDRESS][PERSON_NAME]" at bounding box center [565, 476] width 168 height 15
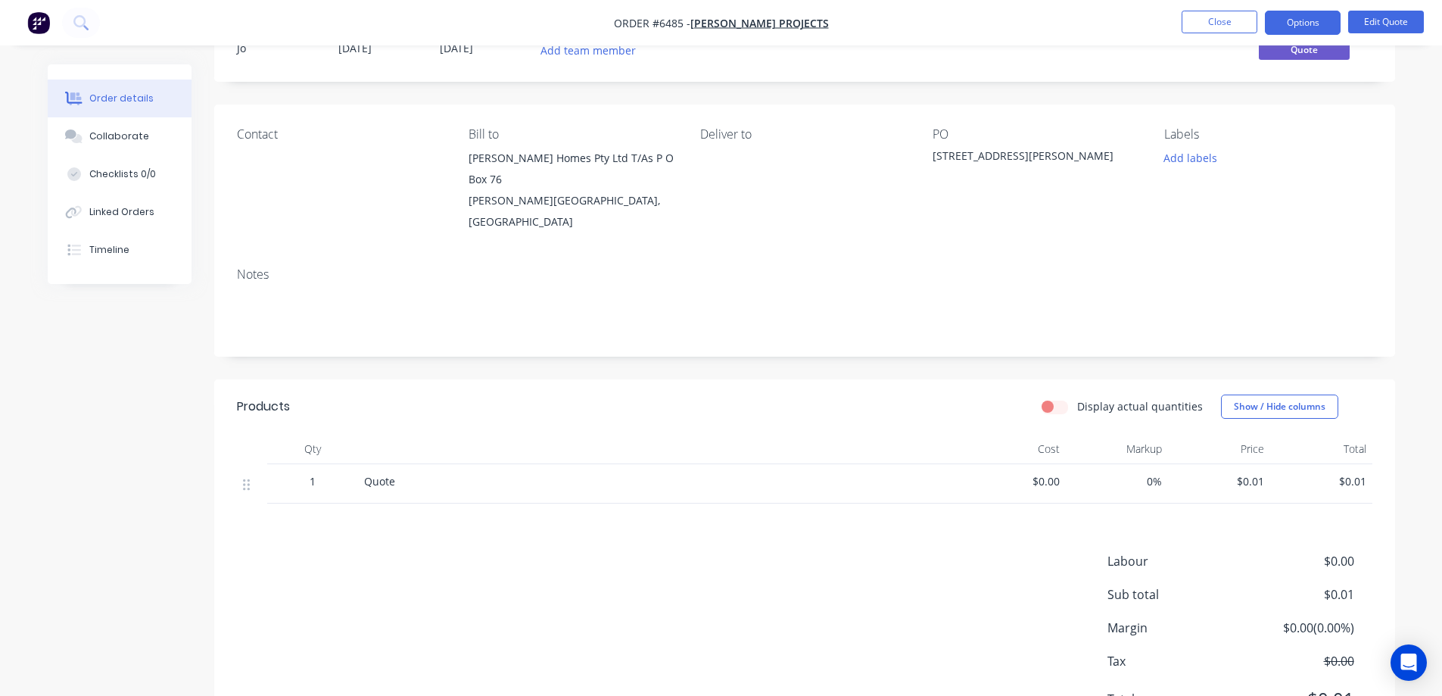
scroll to position [140, 0]
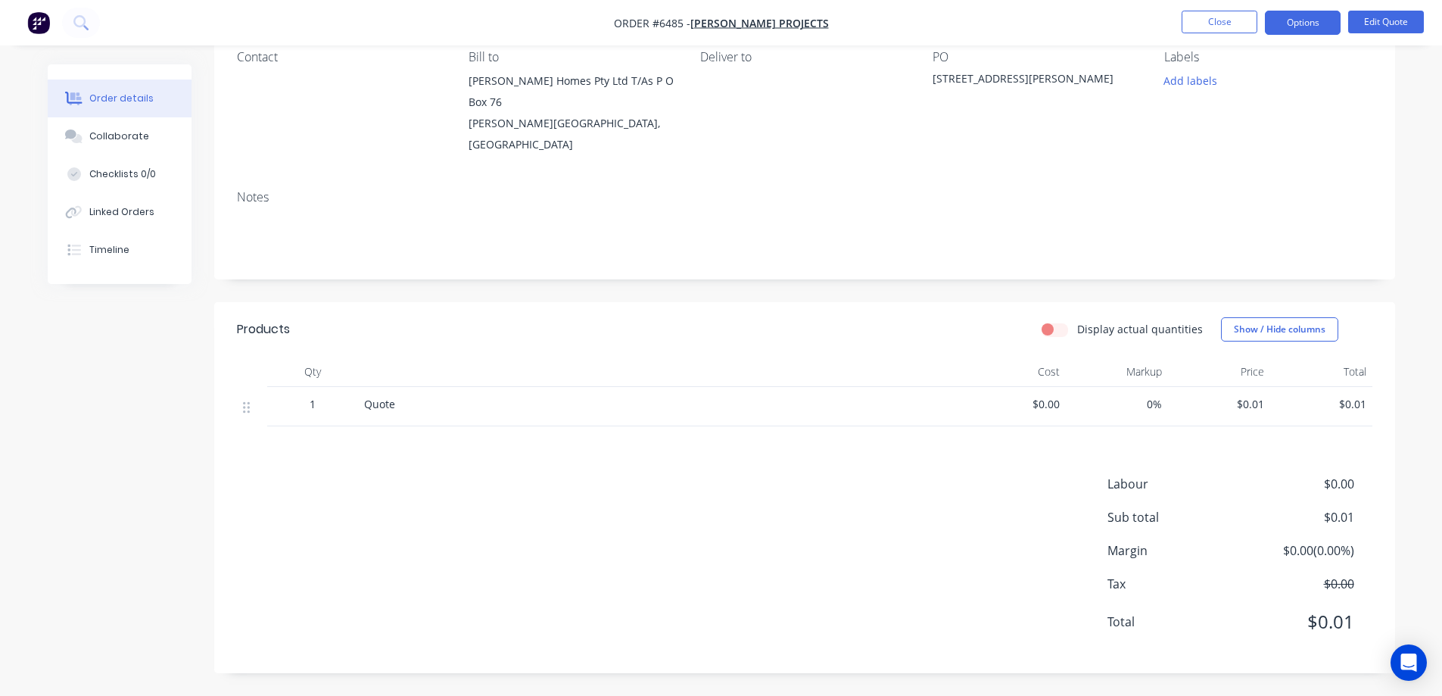
drag, startPoint x: 1110, startPoint y: 341, endPoint x: 1185, endPoint y: 320, distance: 78.4
click at [1110, 341] on div "Display actual quantities Show / Hide columns" at bounding box center [925, 329] width 894 height 24
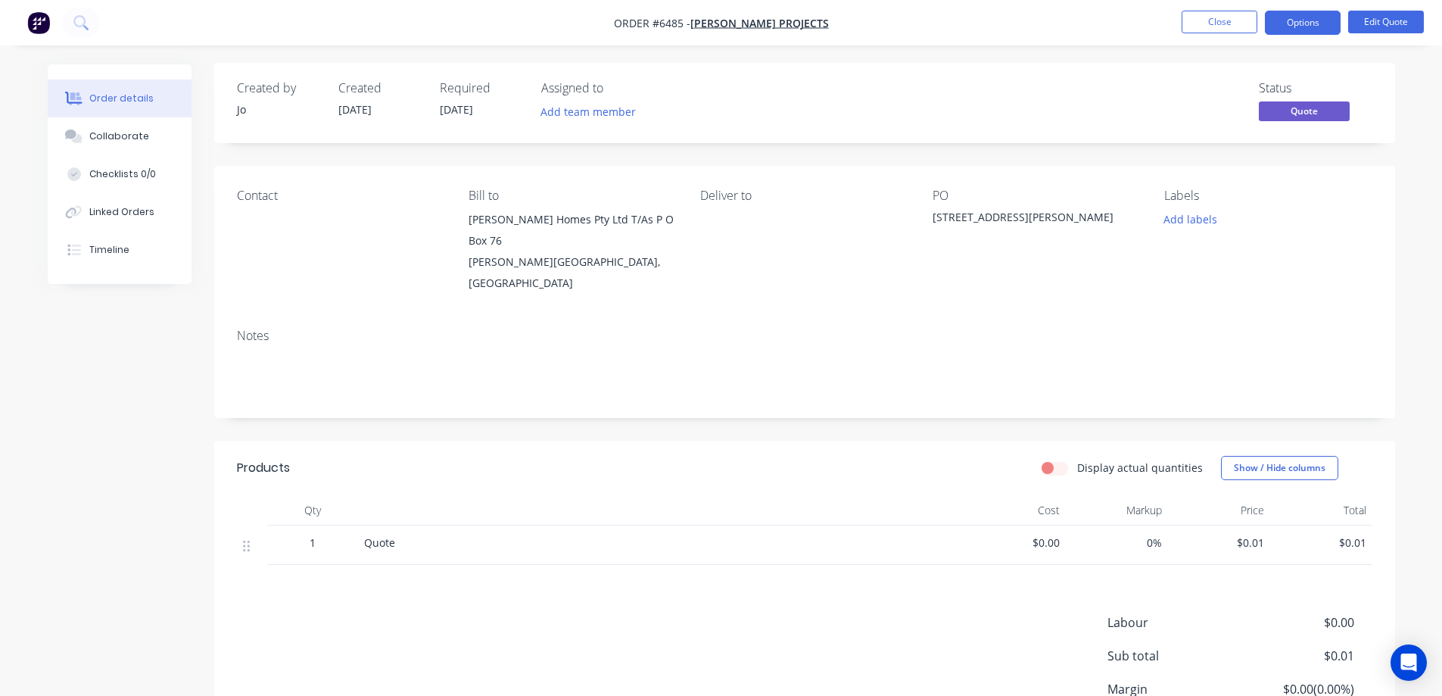
scroll to position [0, 0]
click at [1382, 24] on button "Edit Quote" at bounding box center [1386, 22] width 76 height 23
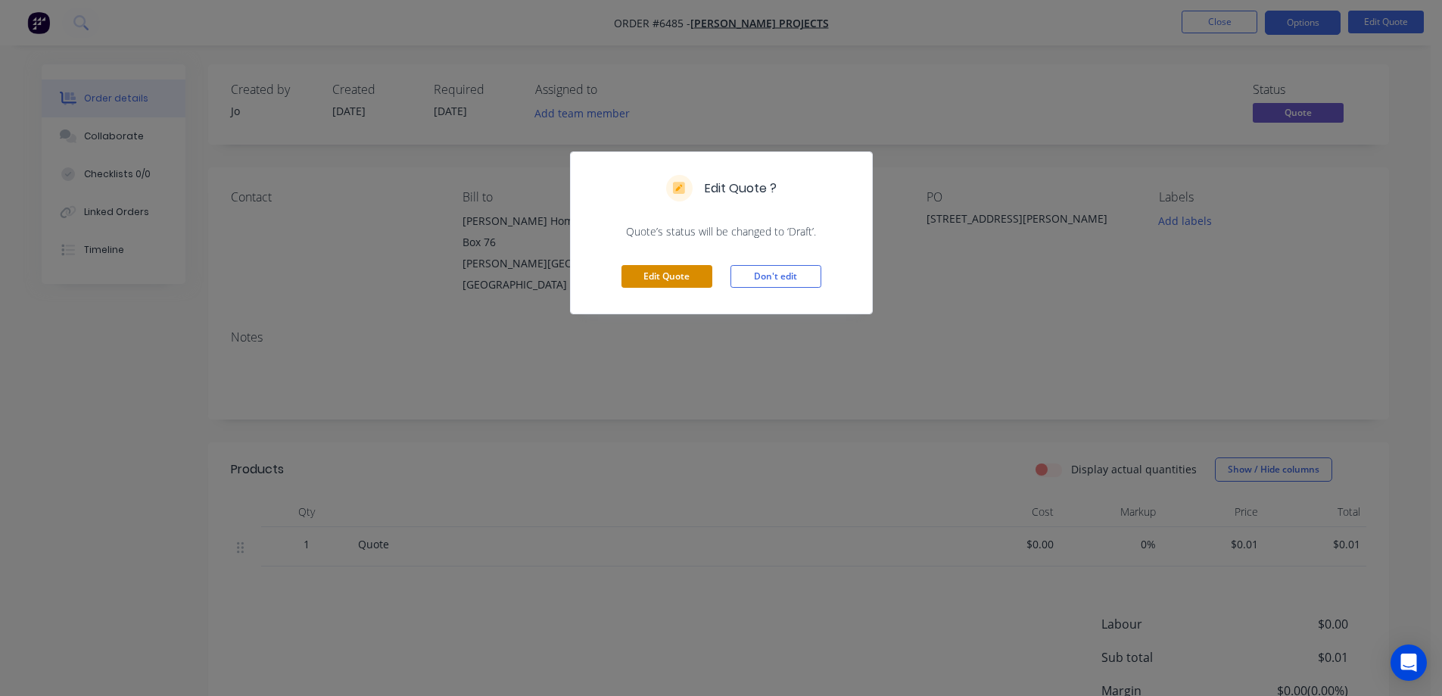
click at [647, 275] on button "Edit Quote" at bounding box center [666, 276] width 91 height 23
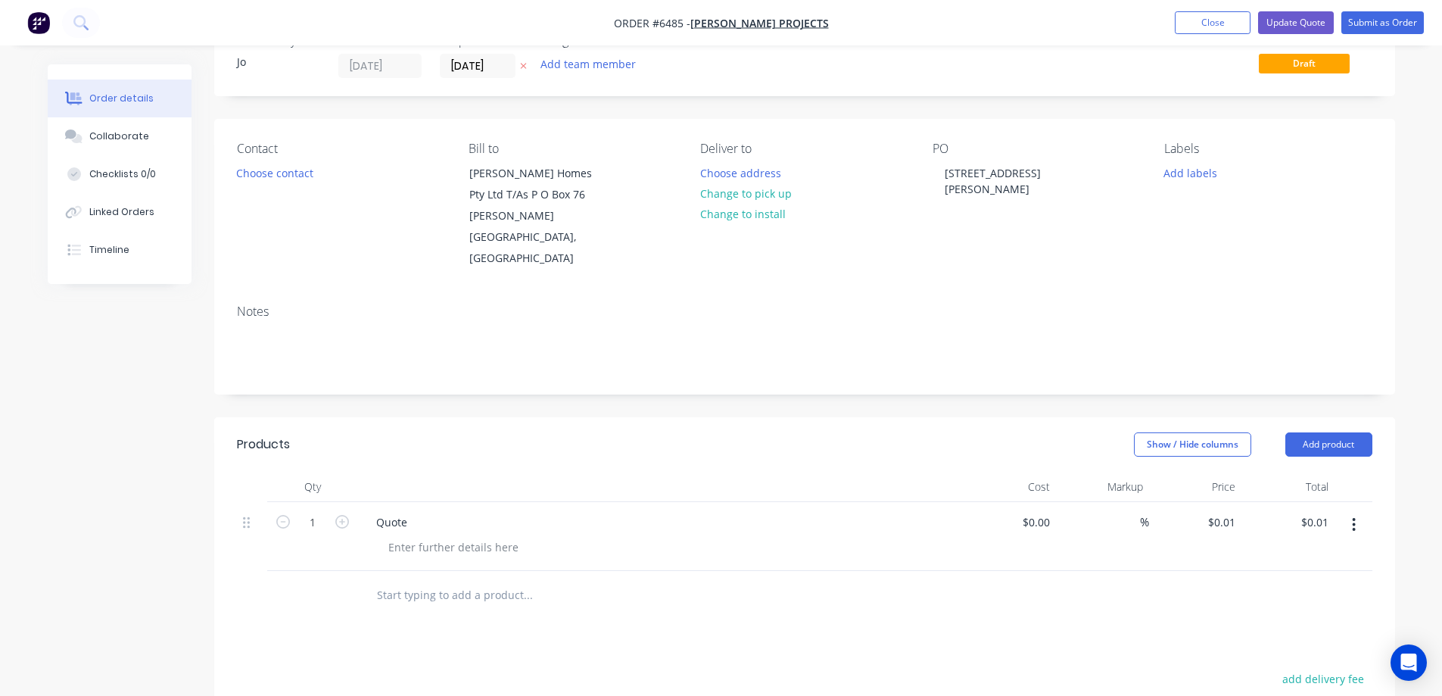
scroll to position [76, 0]
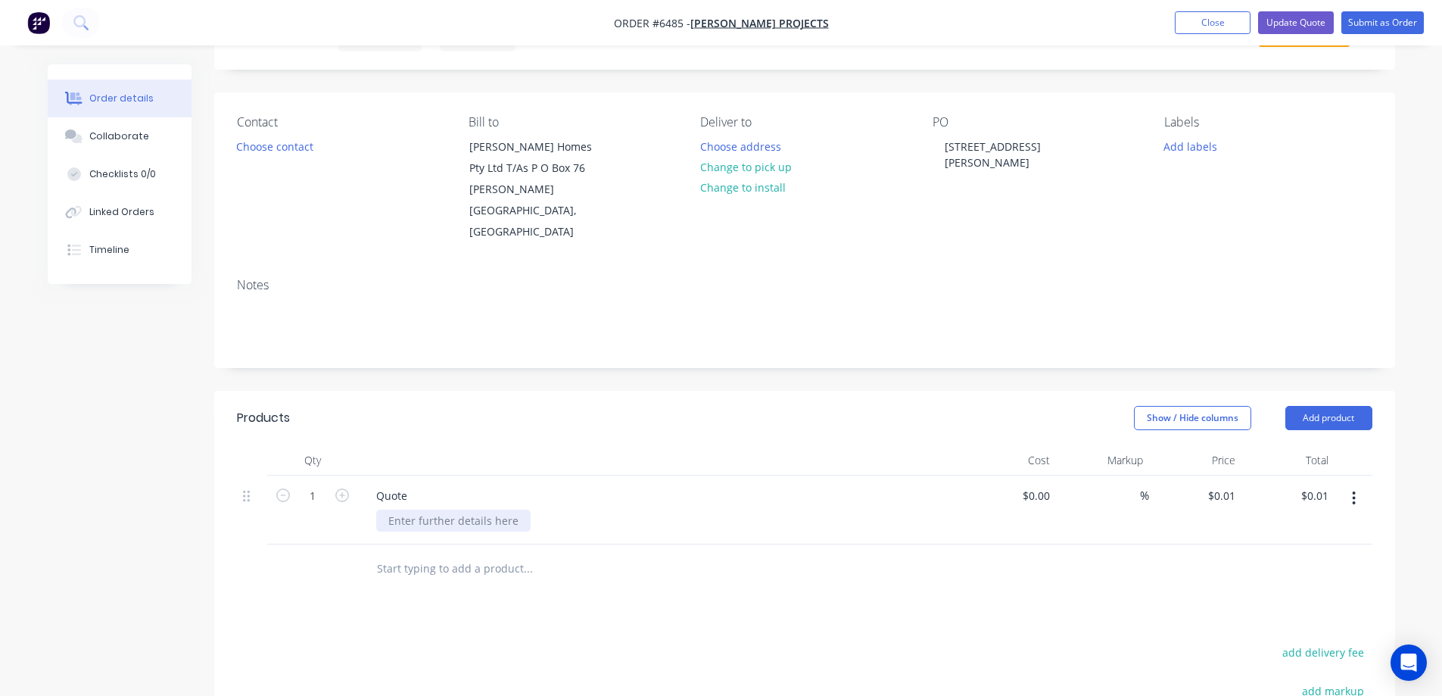
click at [443, 509] on div at bounding box center [453, 520] width 154 height 22
click at [1061, 475] on div "%" at bounding box center [1102, 509] width 93 height 69
click at [1046, 484] on input "0" at bounding box center [1038, 495] width 35 height 22
type input "$82,000.00"
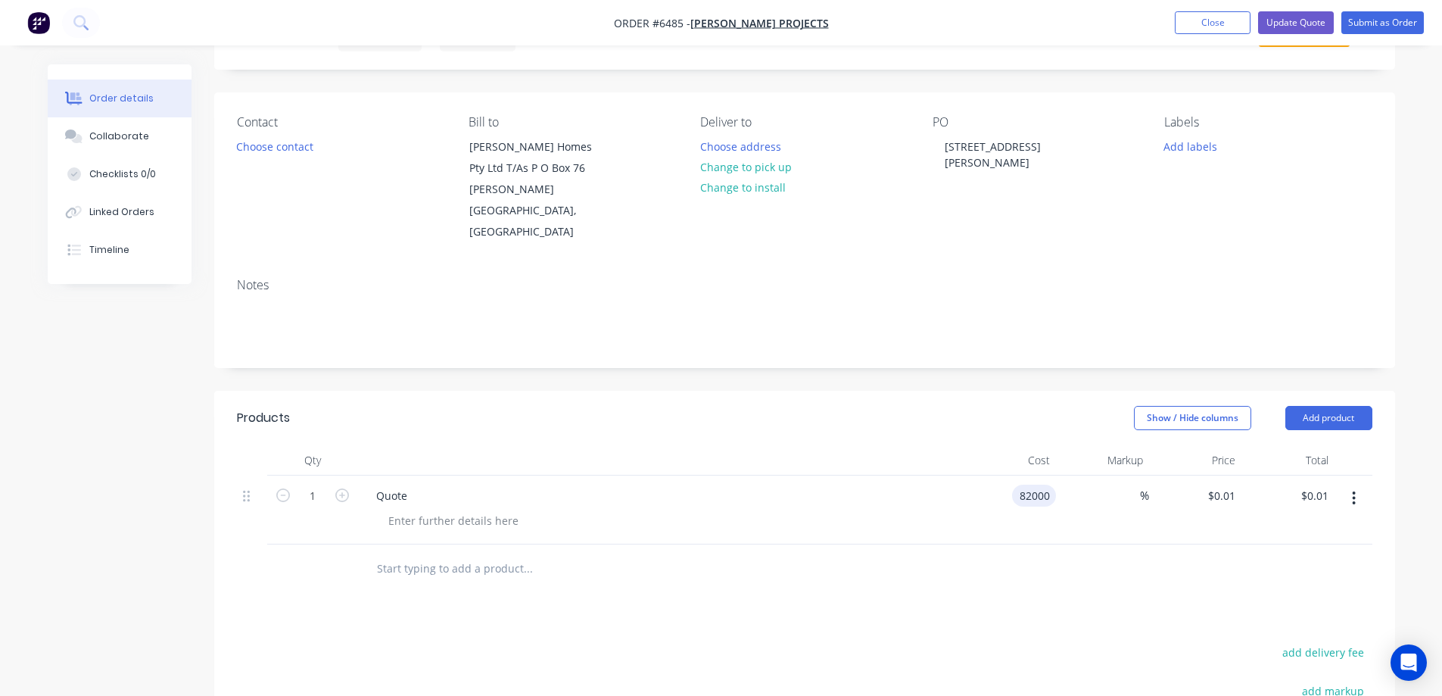
type input "$82,000.00"
click at [1064, 549] on div at bounding box center [804, 568] width 1135 height 49
click at [442, 553] on input "text" at bounding box center [527, 568] width 303 height 30
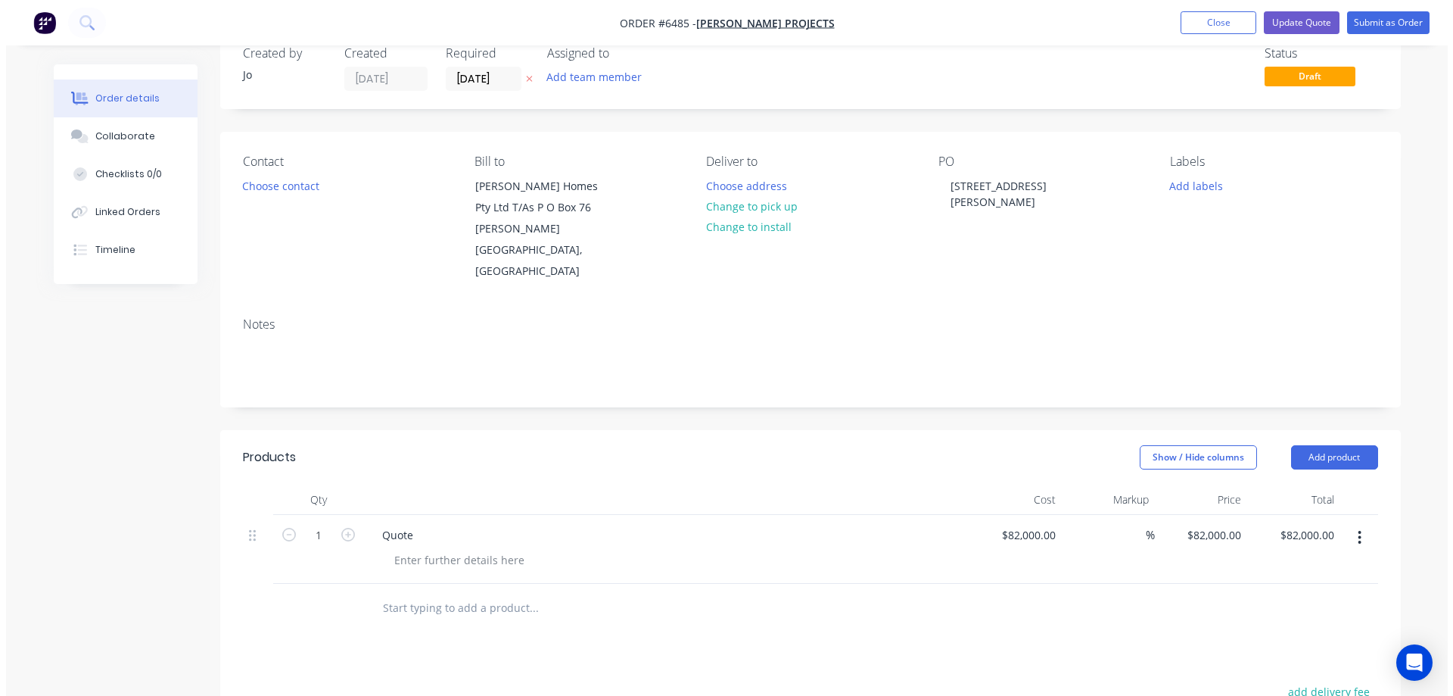
scroll to position [0, 0]
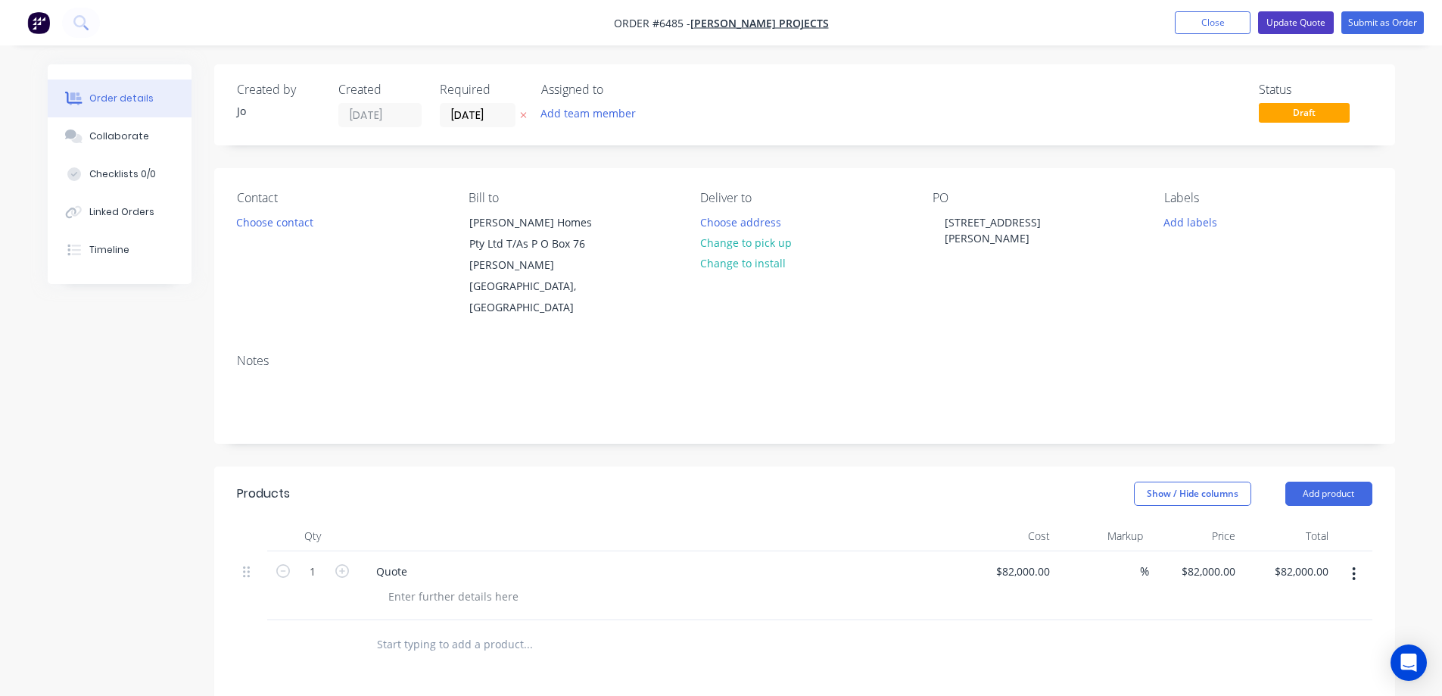
click at [1303, 24] on button "Update Quote" at bounding box center [1296, 22] width 76 height 23
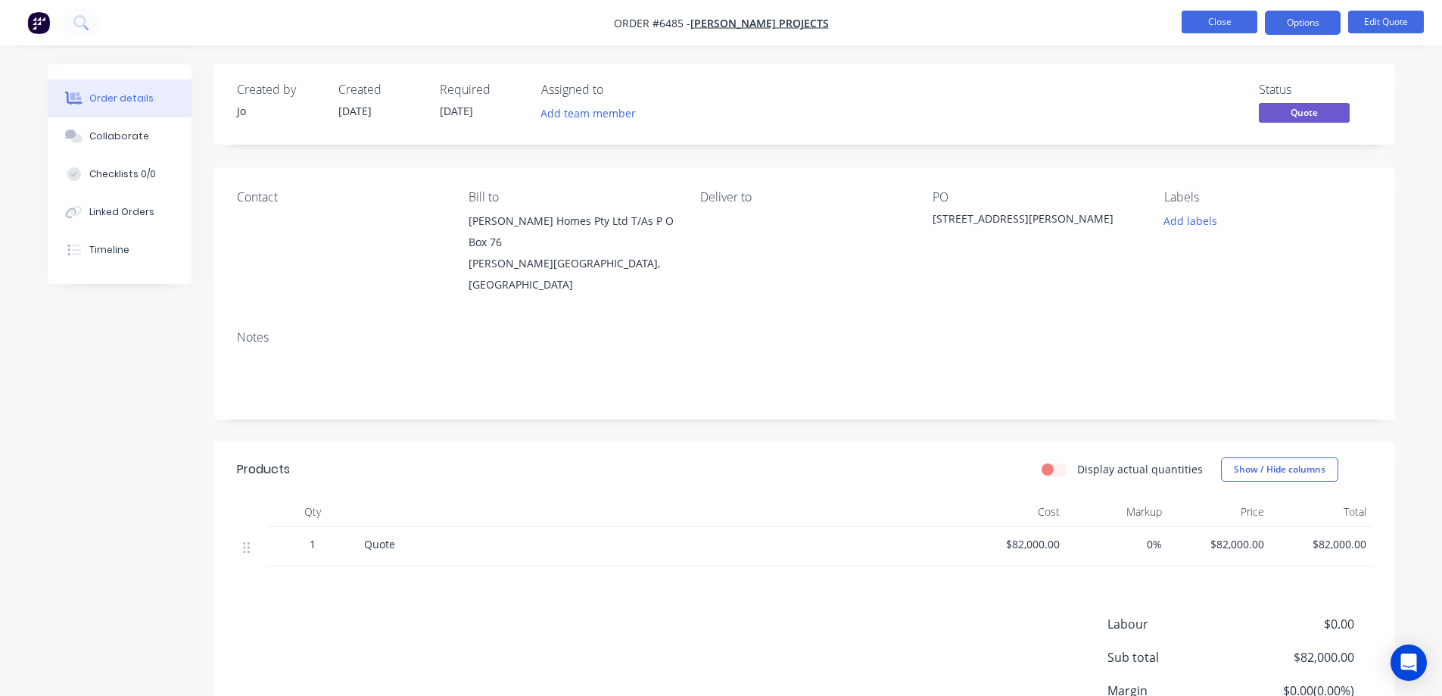
click at [1238, 17] on button "Close" at bounding box center [1220, 22] width 76 height 23
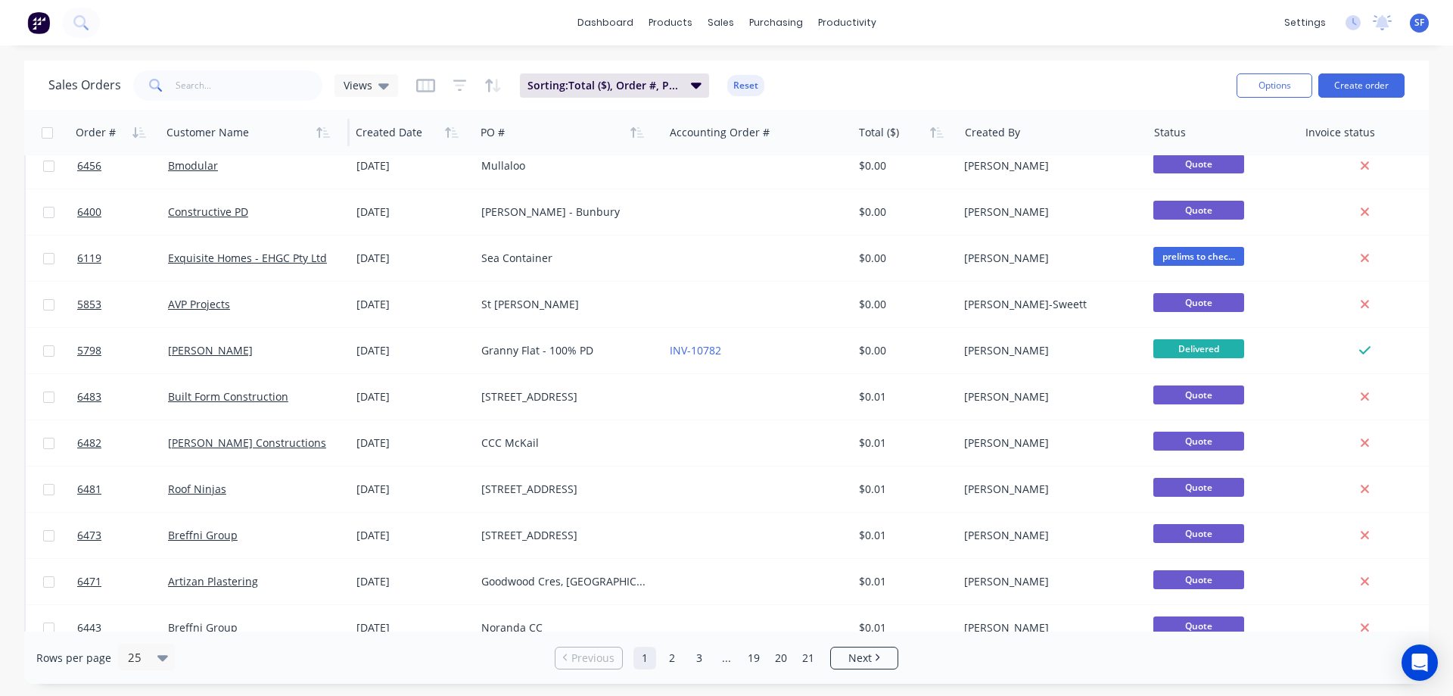
scroll to position [156, 0]
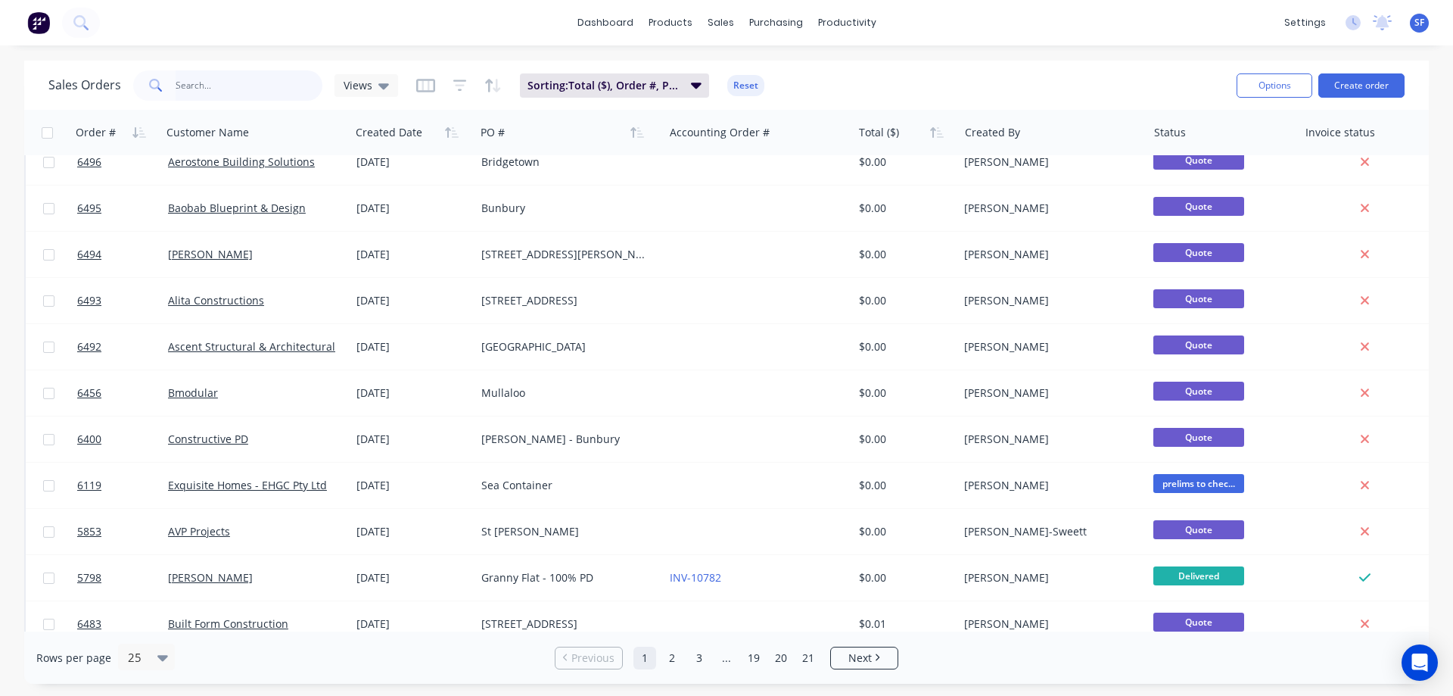
click at [199, 84] on input "text" at bounding box center [250, 85] width 148 height 30
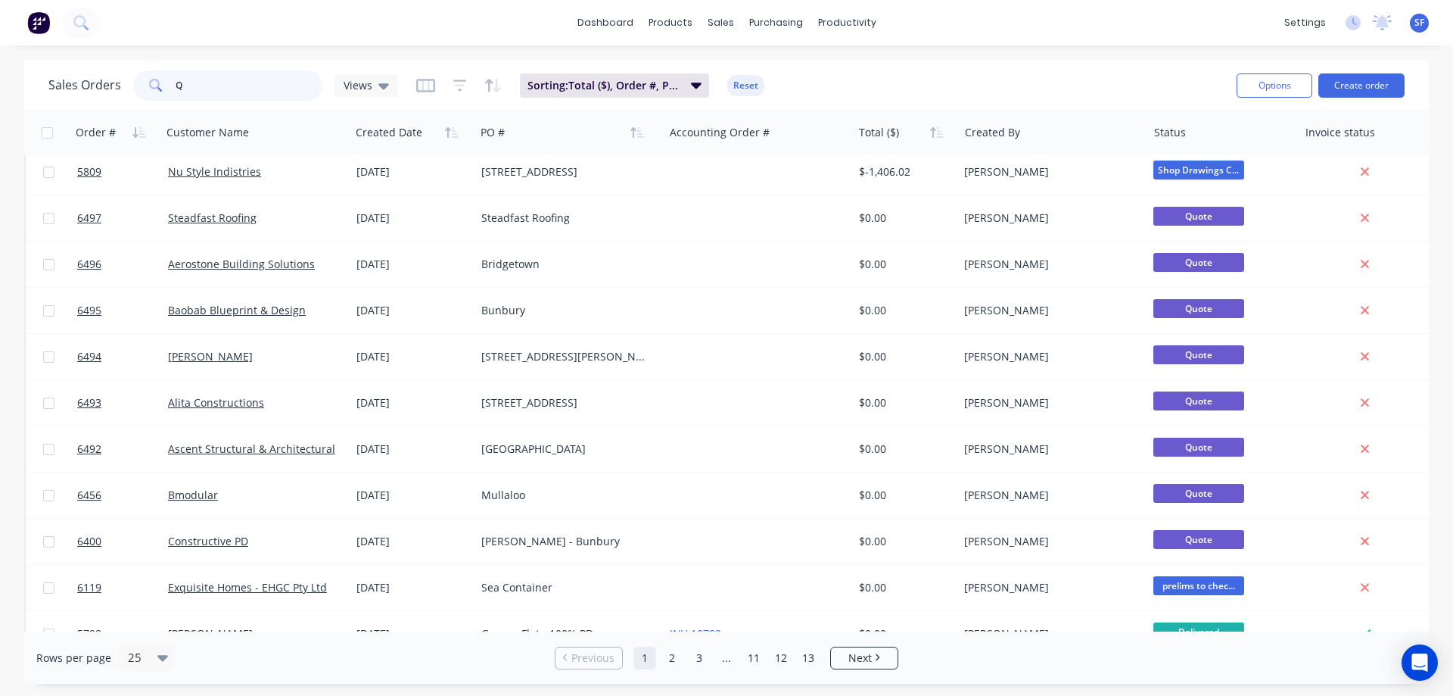
scroll to position [0, 0]
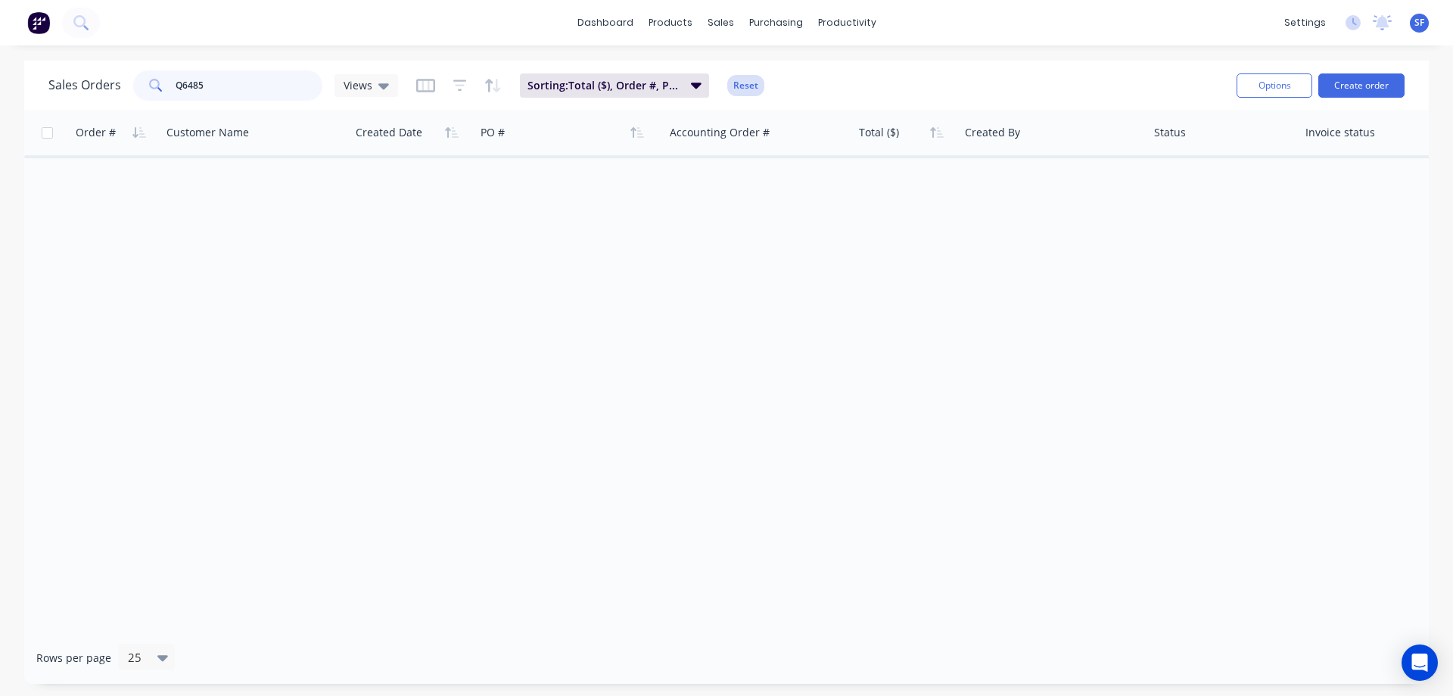
type input "Q6485"
click at [731, 82] on button "Reset" at bounding box center [745, 85] width 37 height 21
click at [232, 83] on input "Q6485" at bounding box center [250, 85] width 148 height 30
click at [156, 83] on icon at bounding box center [156, 86] width 14 height 14
click at [153, 80] on icon at bounding box center [156, 86] width 14 height 14
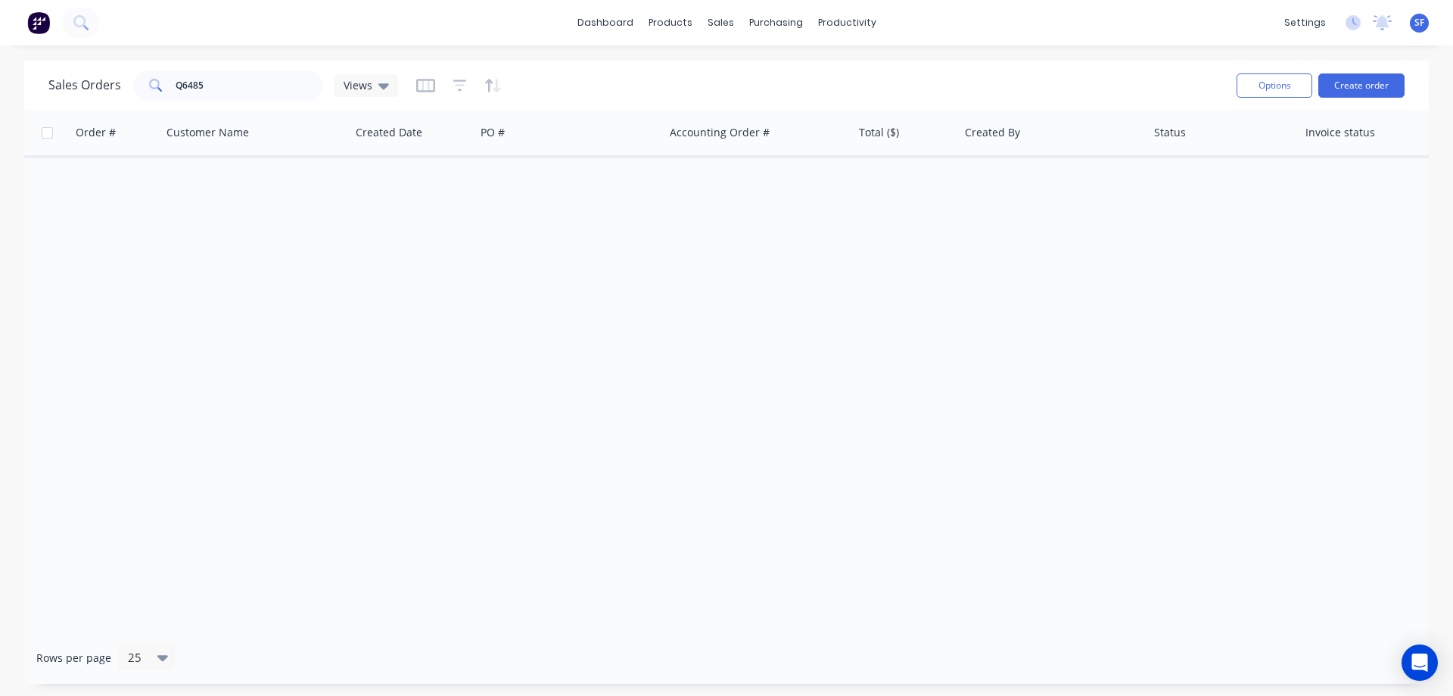
click at [571, 235] on div "Order # Customer Name Created Date PO # Accounting Order # Total ($) Created By…" at bounding box center [726, 371] width 1405 height 522
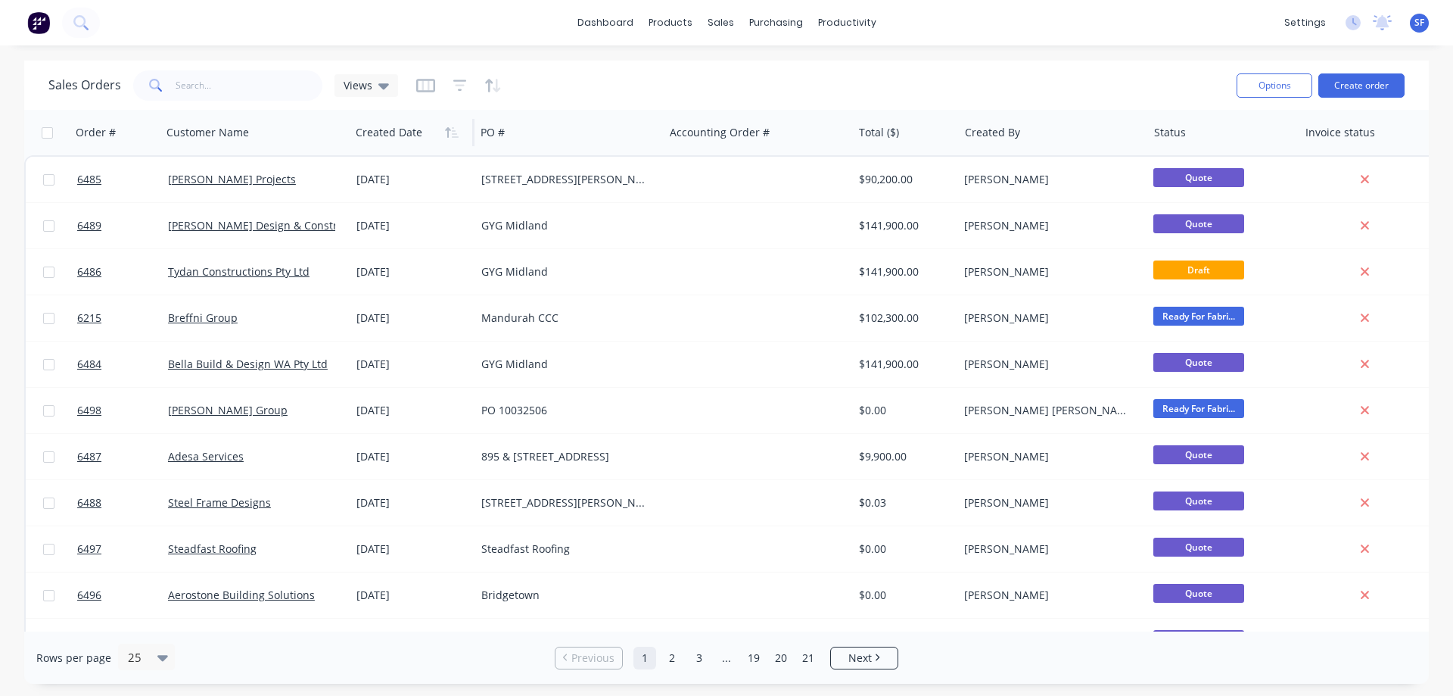
click at [388, 135] on div at bounding box center [409, 132] width 107 height 30
click at [450, 134] on icon "button" at bounding box center [452, 132] width 14 height 12
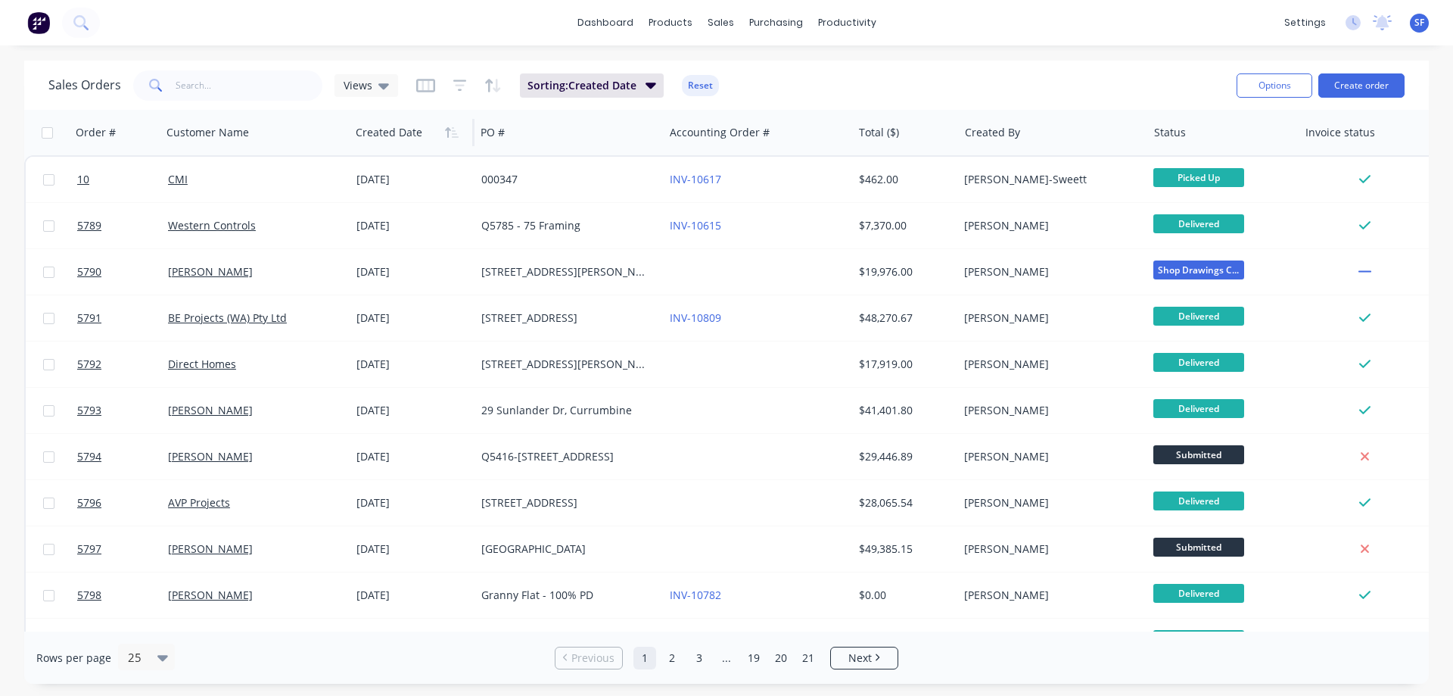
click at [450, 134] on icon "button" at bounding box center [452, 132] width 14 height 12
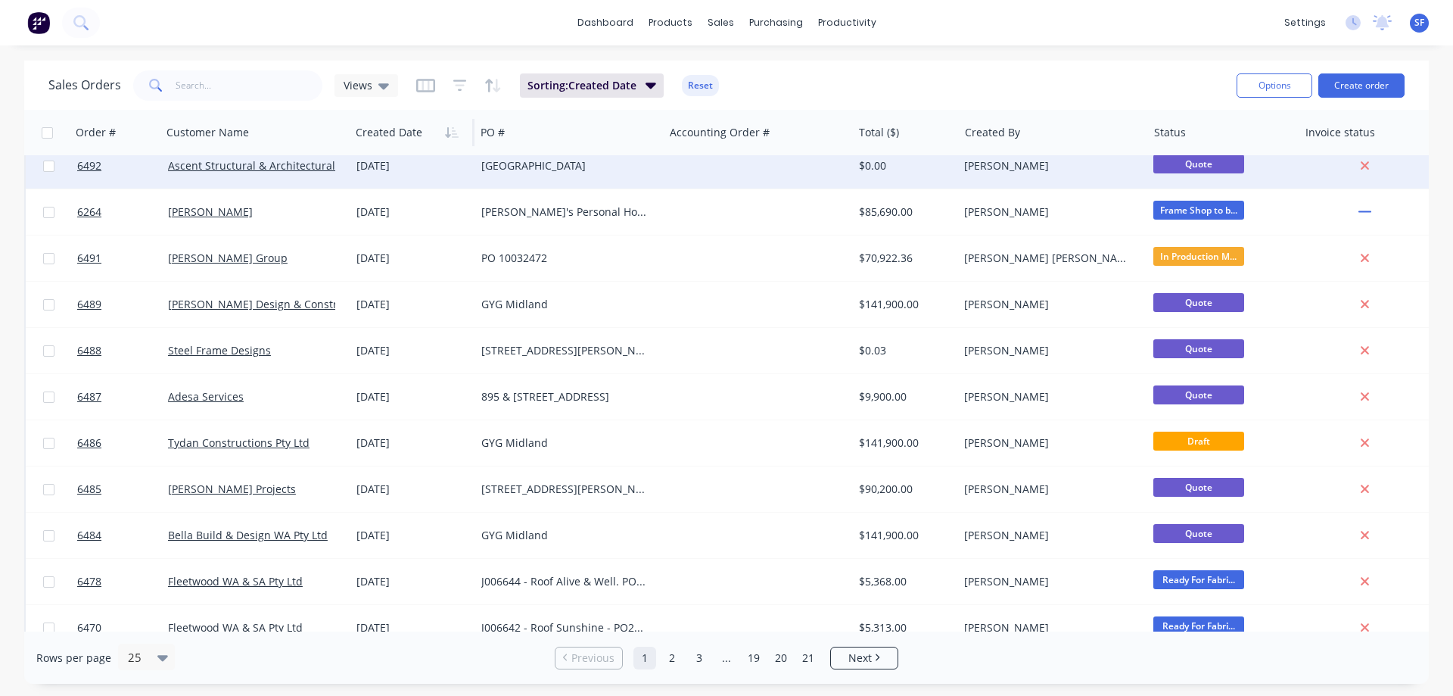
scroll to position [530, 0]
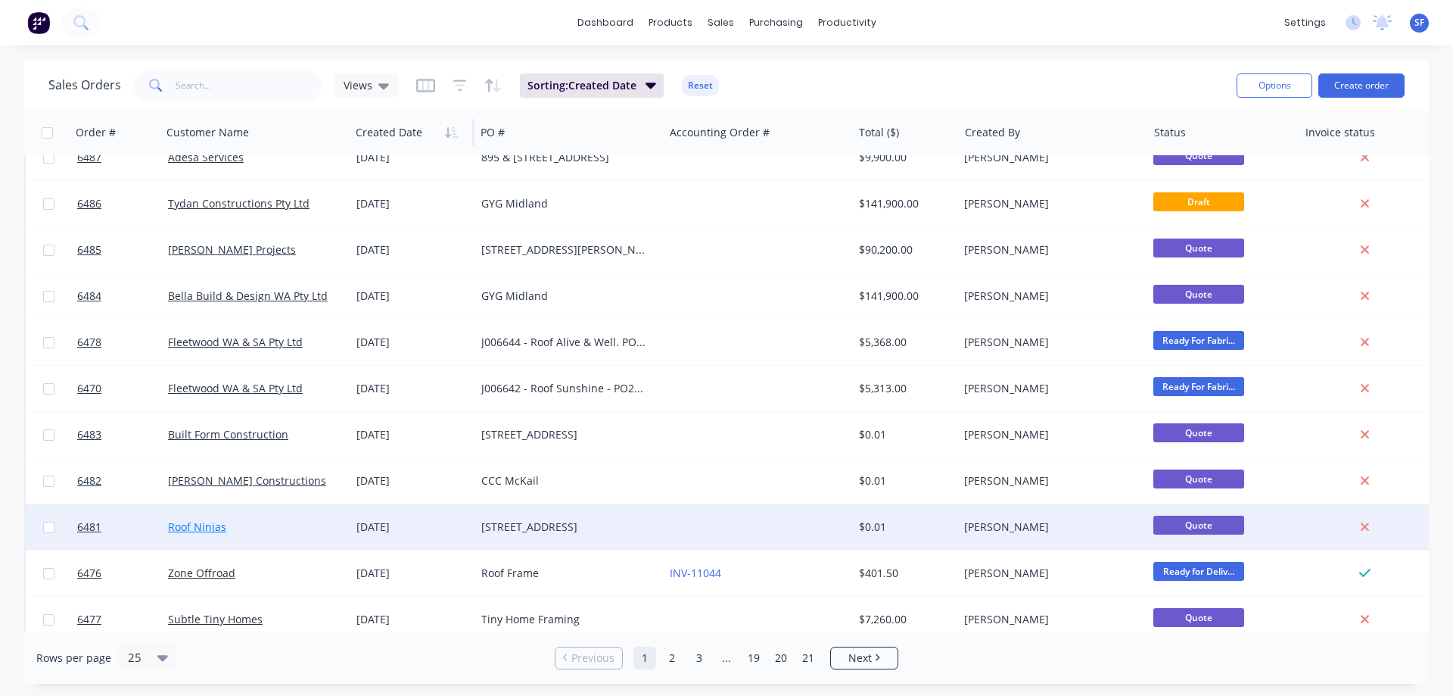
click at [204, 526] on link "Roof Ninjas" at bounding box center [197, 526] width 58 height 14
